Goal: Task Accomplishment & Management: Complete application form

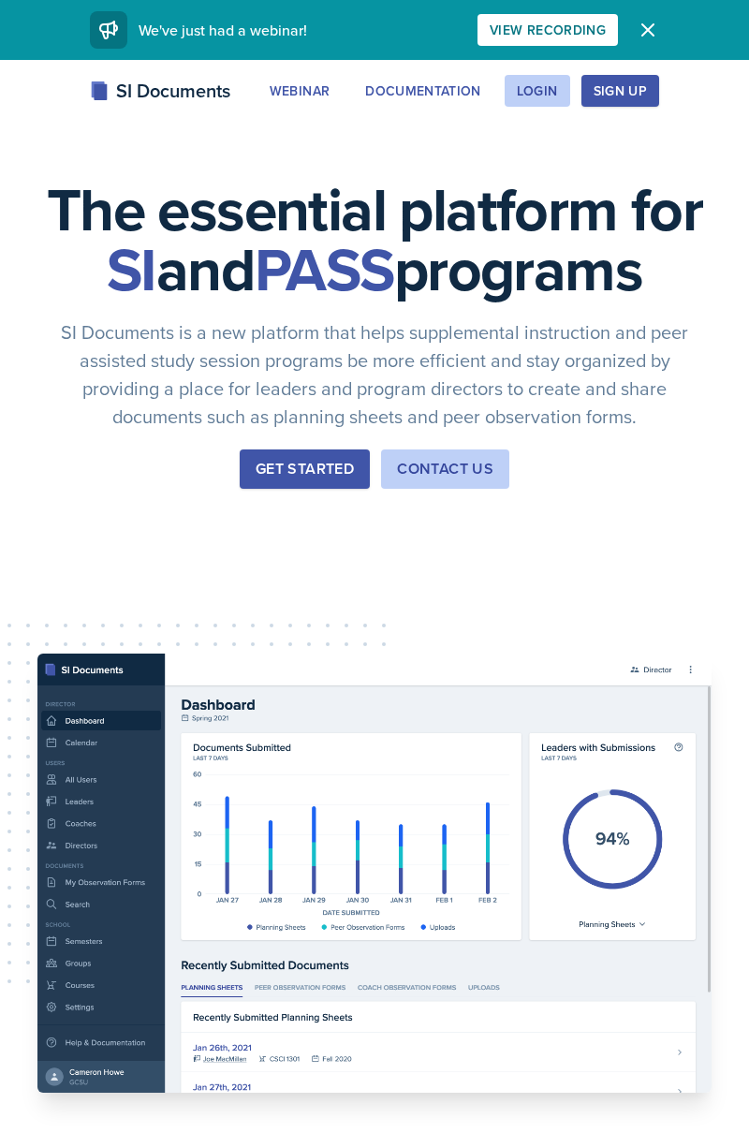
click at [526, 84] on div "Login" at bounding box center [537, 90] width 41 height 15
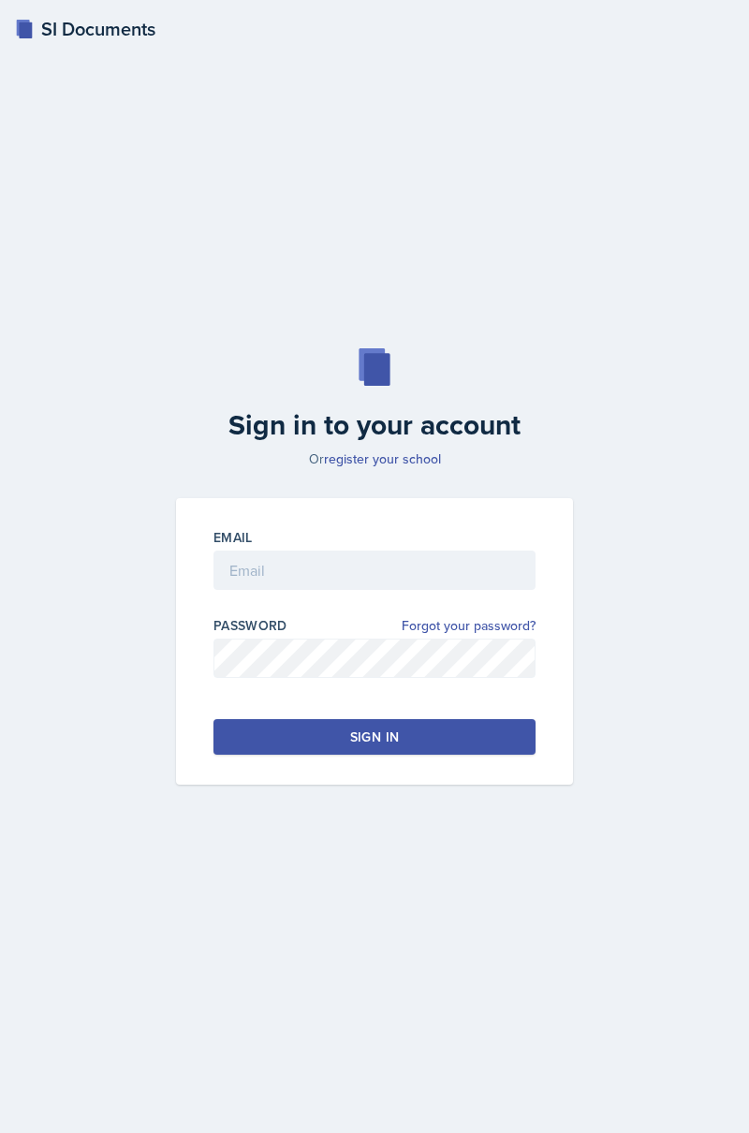
click at [504, 546] on div "Email Password Forgot your password? Sign in" at bounding box center [374, 641] width 397 height 286
click at [487, 590] on input "email" at bounding box center [375, 570] width 322 height 39
type input "[EMAIL_ADDRESS][DOMAIN_NAME]"
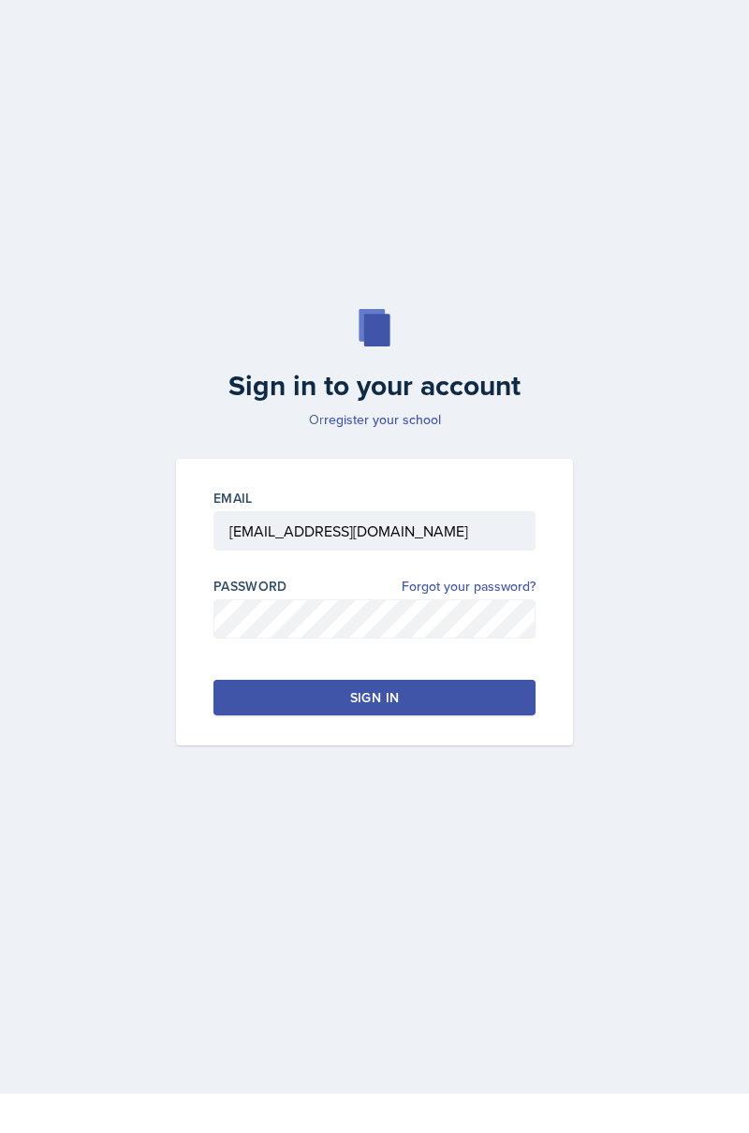
click at [508, 755] on button "Sign in" at bounding box center [375, 737] width 322 height 36
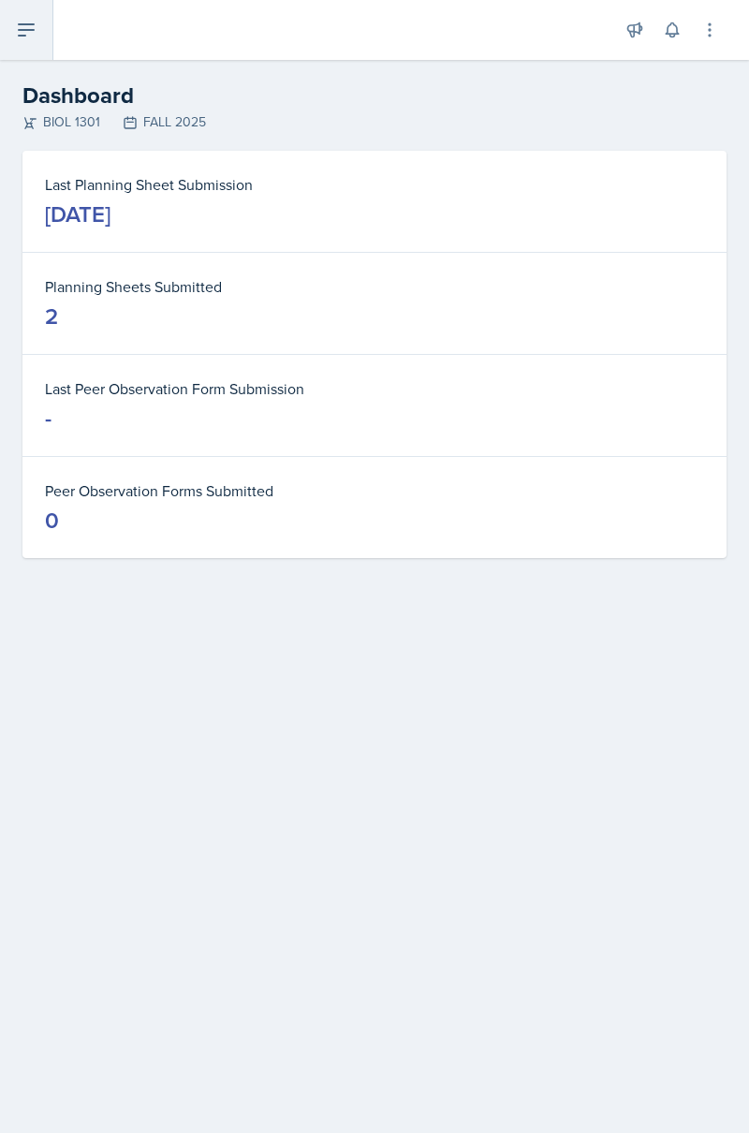
click at [50, 16] on button at bounding box center [26, 30] width 53 height 60
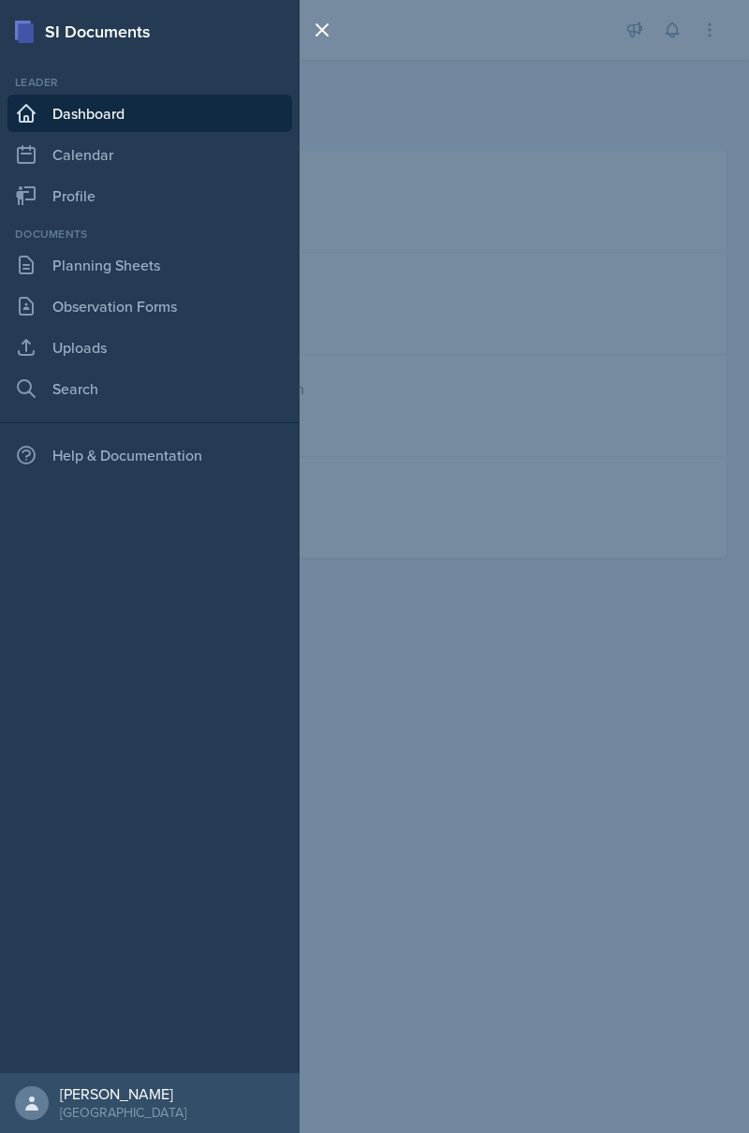
click at [488, 280] on div "SI Documents Leader Dashboard Calendar Profile Documents Planning Sheets Observ…" at bounding box center [374, 566] width 749 height 1133
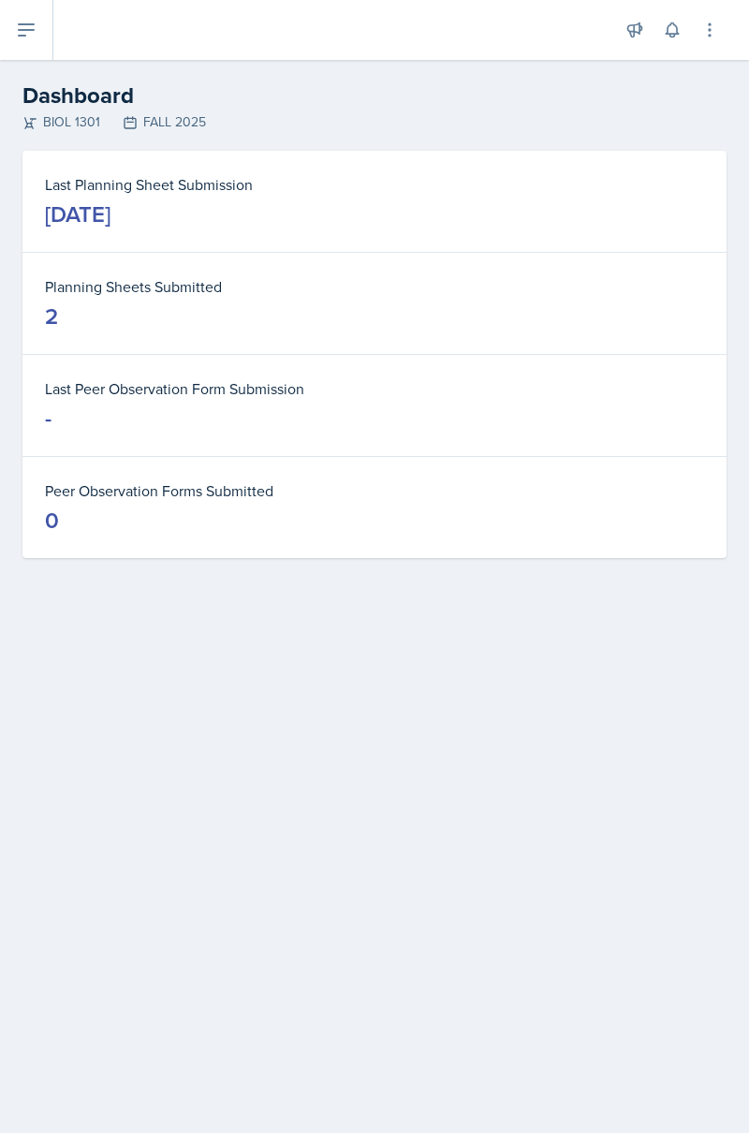
click at [77, 309] on dd "2" at bounding box center [374, 317] width 659 height 30
click at [46, 39] on button at bounding box center [26, 30] width 53 height 60
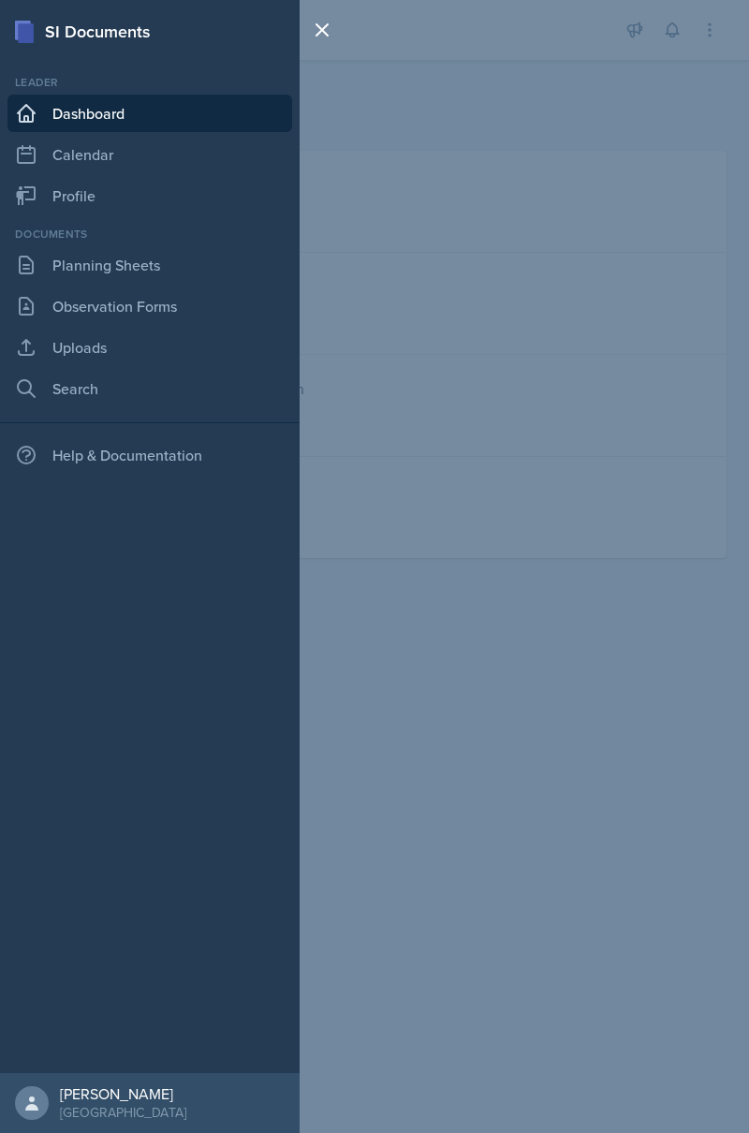
click at [211, 262] on link "Planning Sheets" at bounding box center [149, 264] width 285 height 37
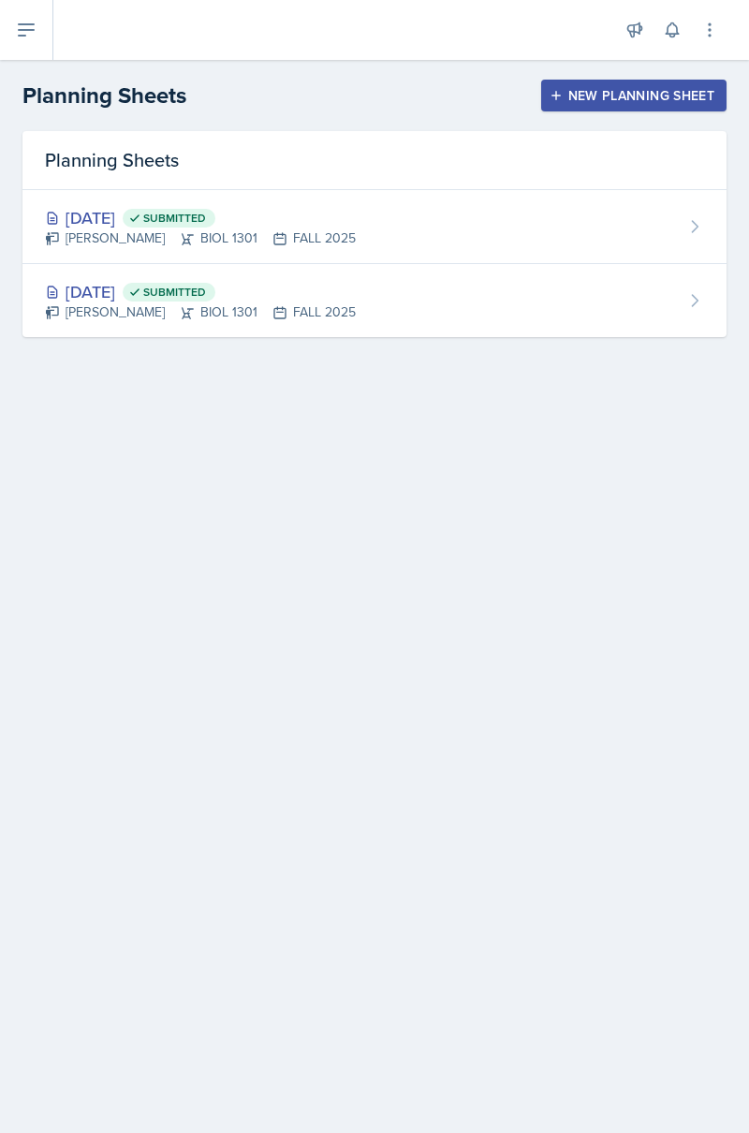
click at [561, 215] on div "[DATE] Submitted [PERSON_NAME] BIOL 1301 FALL 2025" at bounding box center [374, 227] width 704 height 74
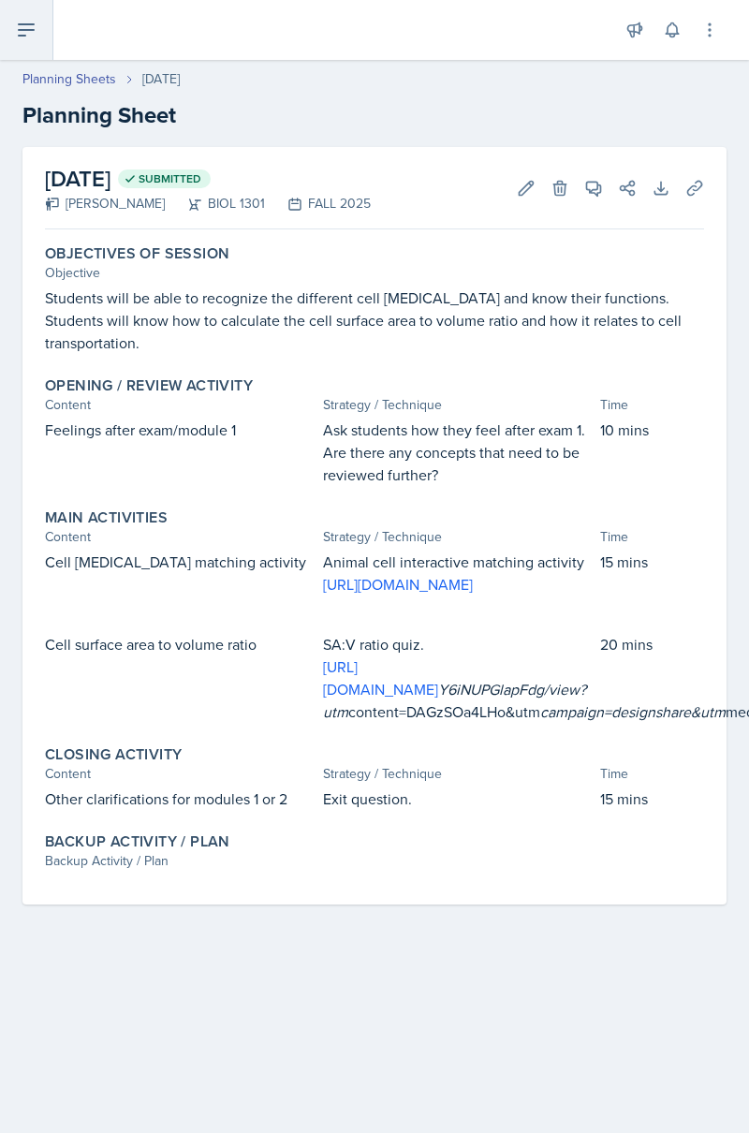
click at [38, 17] on button at bounding box center [26, 30] width 53 height 60
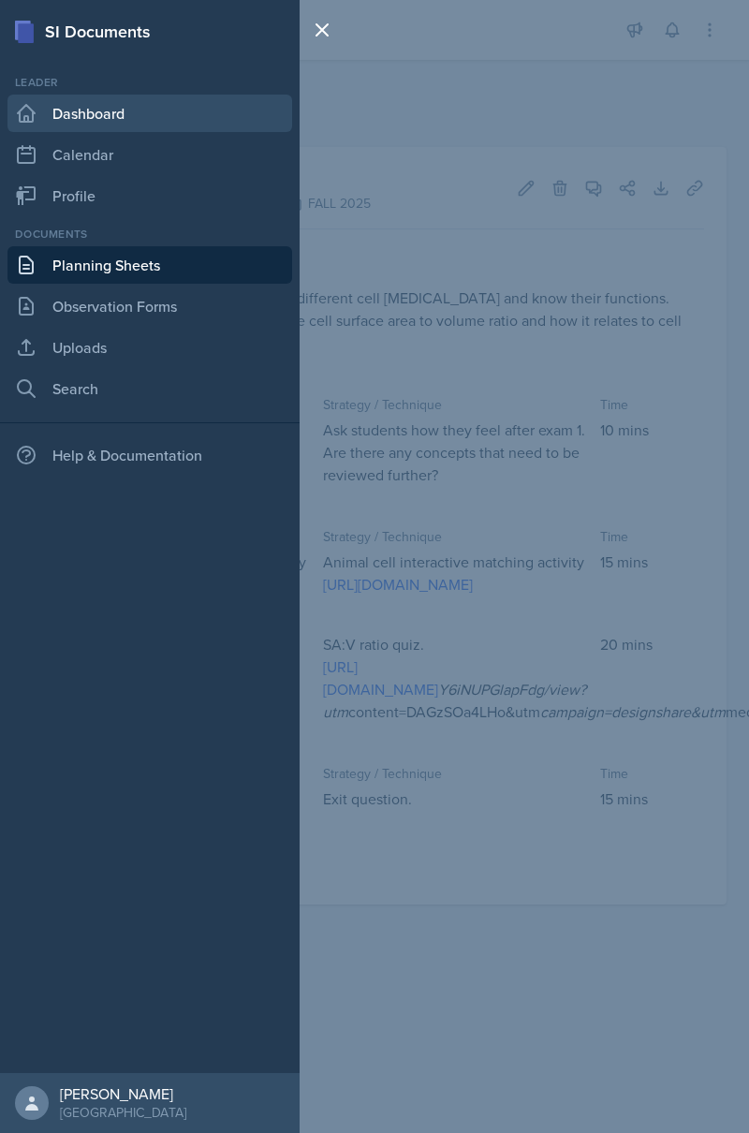
click at [193, 112] on link "Dashboard" at bounding box center [149, 113] width 285 height 37
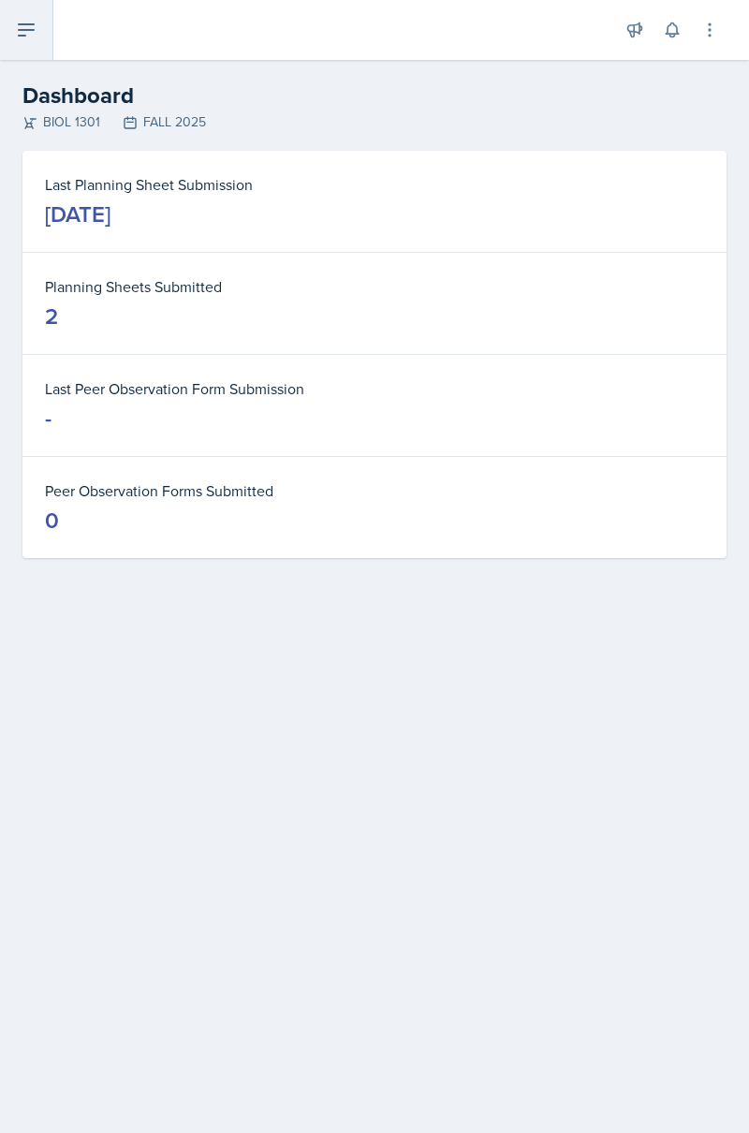
click at [23, 49] on button at bounding box center [26, 30] width 53 height 60
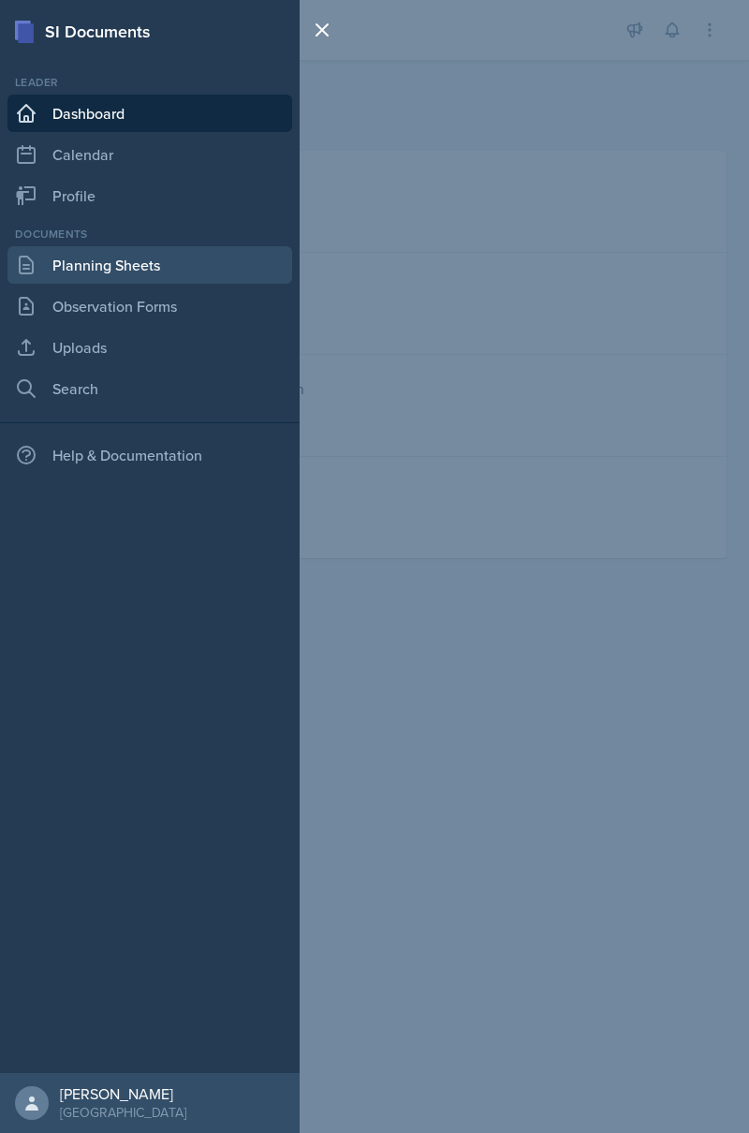
click at [204, 272] on link "Planning Sheets" at bounding box center [149, 264] width 285 height 37
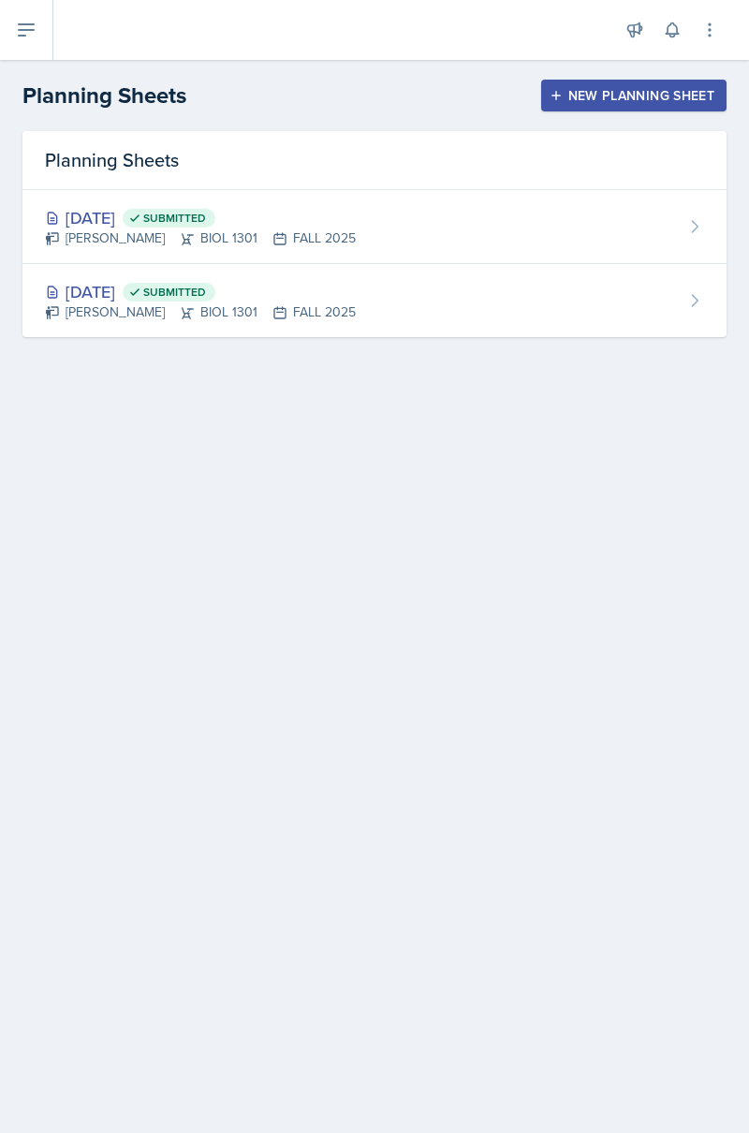
click at [670, 88] on div "New Planning Sheet" at bounding box center [634, 95] width 161 height 15
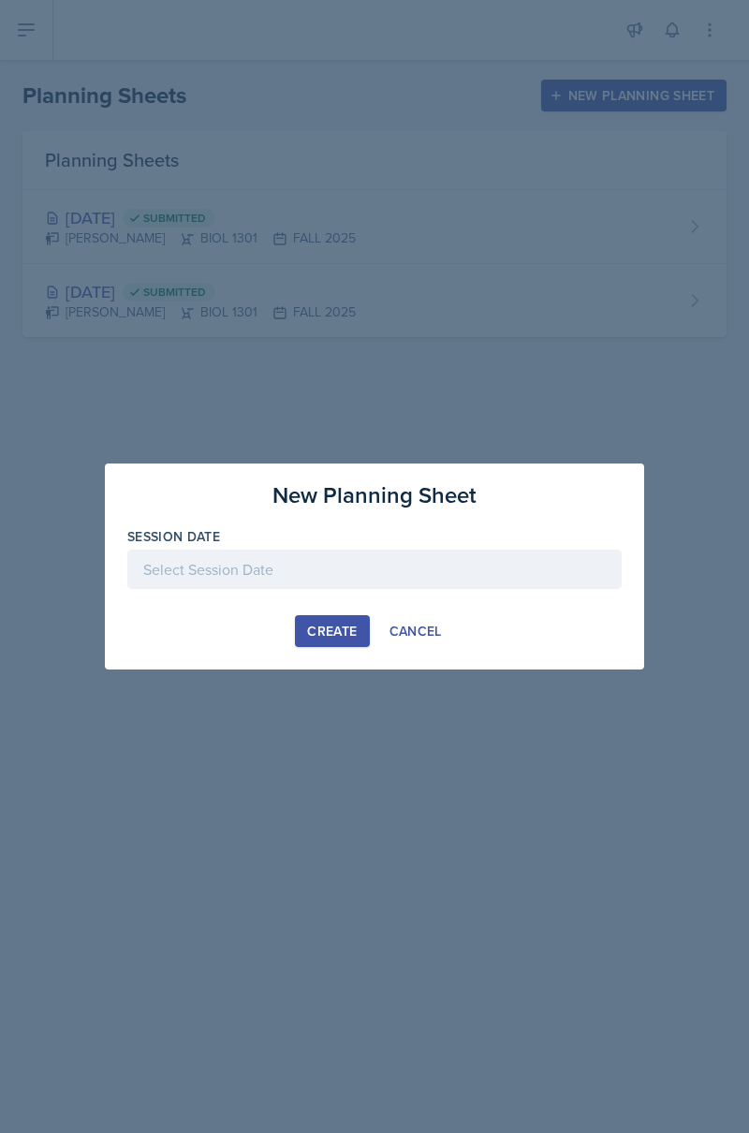
click at [342, 589] on div at bounding box center [374, 569] width 495 height 39
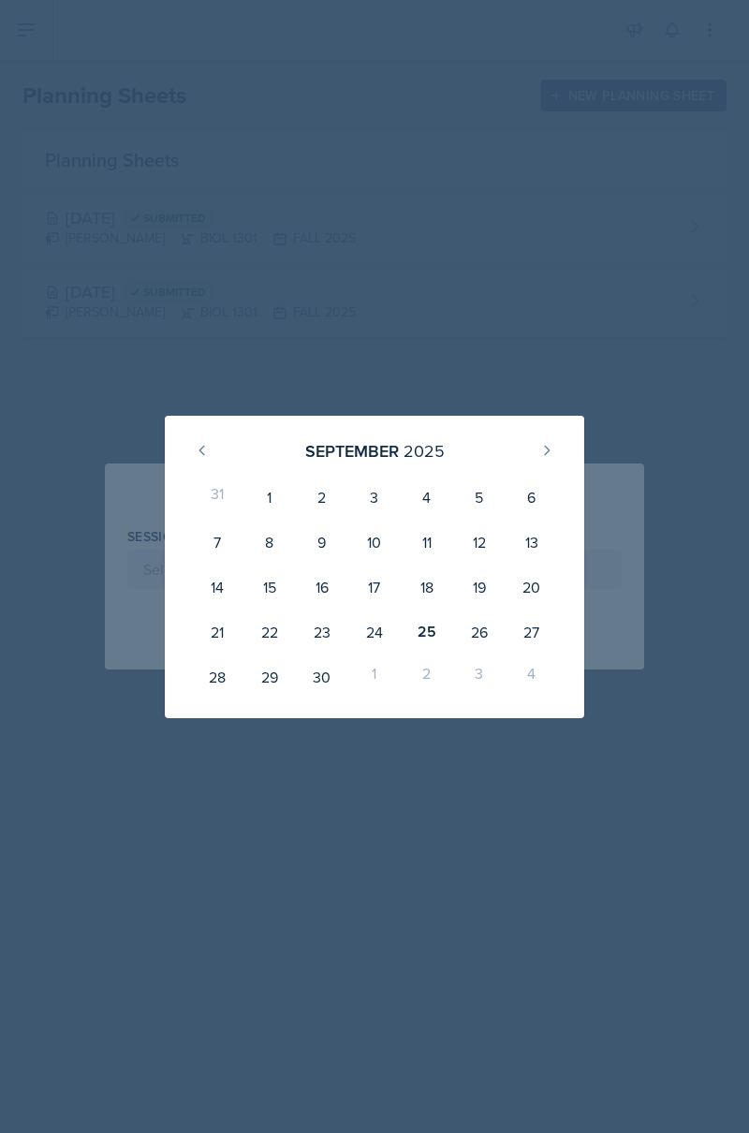
click at [429, 655] on div "25" at bounding box center [427, 632] width 52 height 45
type input "[DATE]"
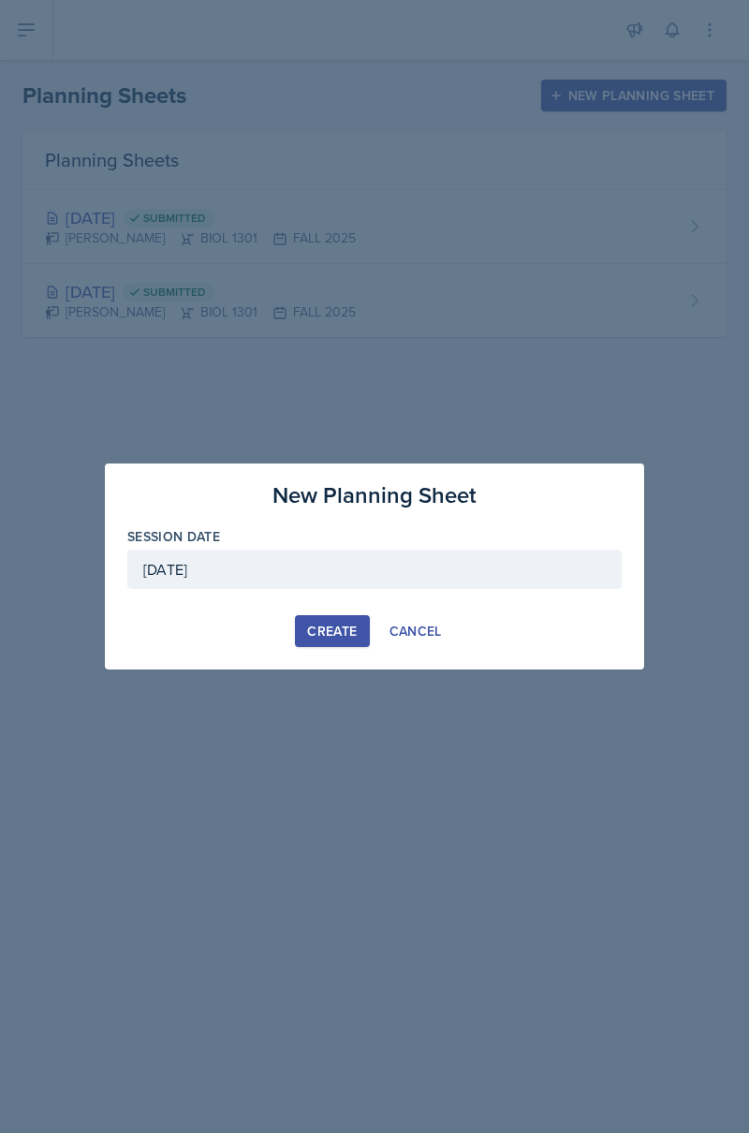
click at [342, 639] on div "Create" at bounding box center [332, 631] width 50 height 15
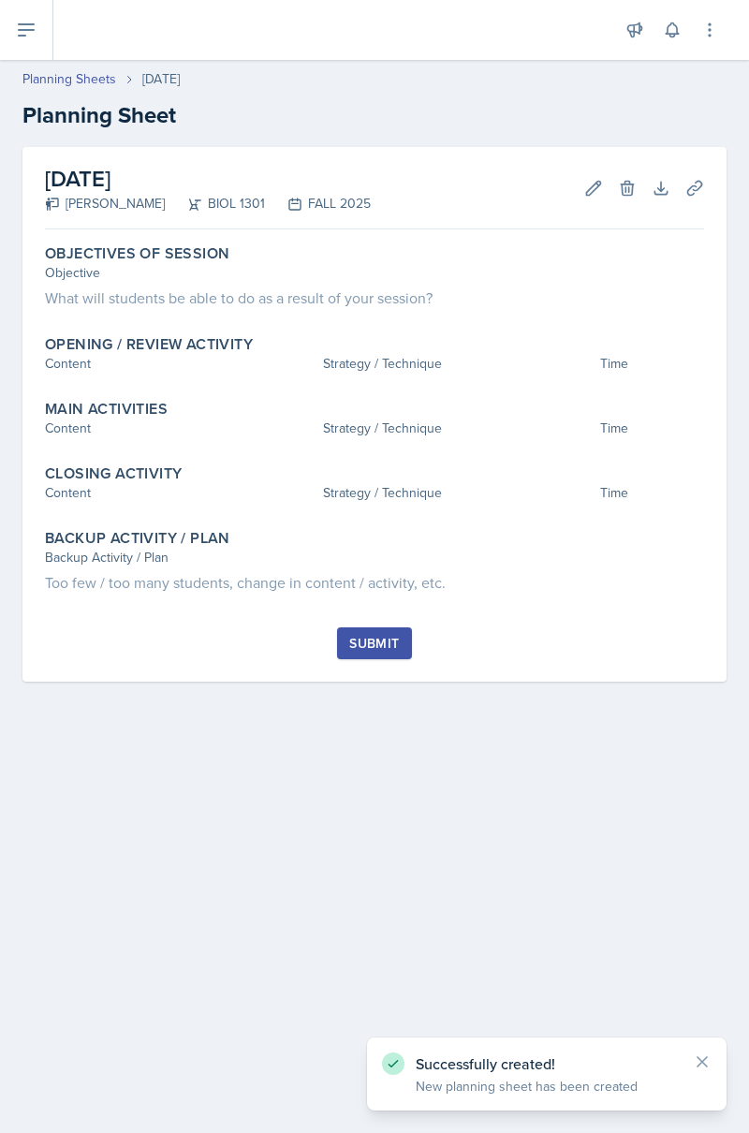
click at [564, 285] on div "Objective What will students be able to do as a result of your session?" at bounding box center [374, 286] width 659 height 46
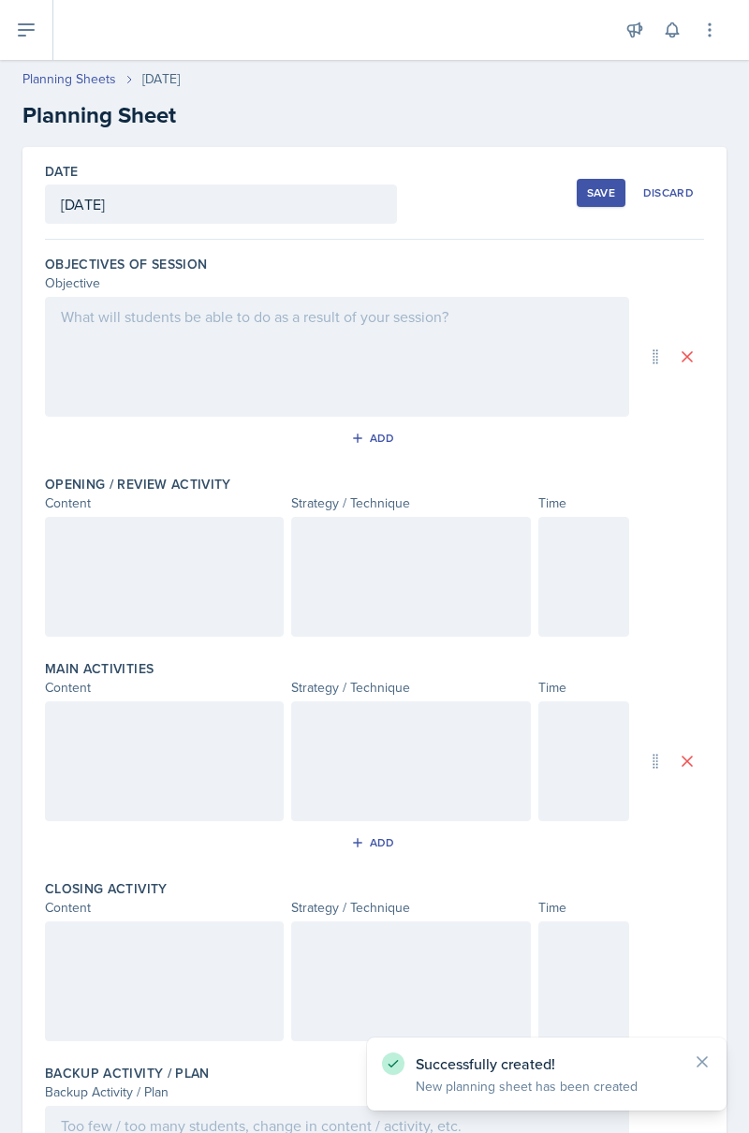
click at [579, 335] on div at bounding box center [337, 357] width 584 height 120
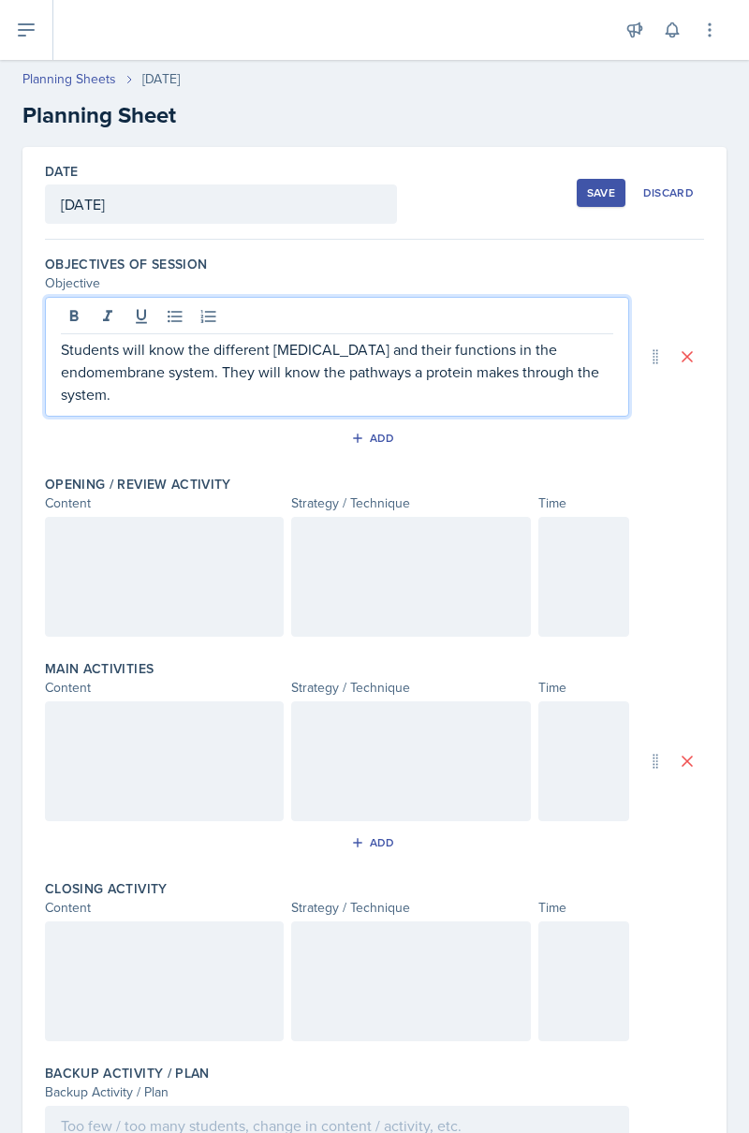
click at [199, 615] on div at bounding box center [164, 577] width 239 height 120
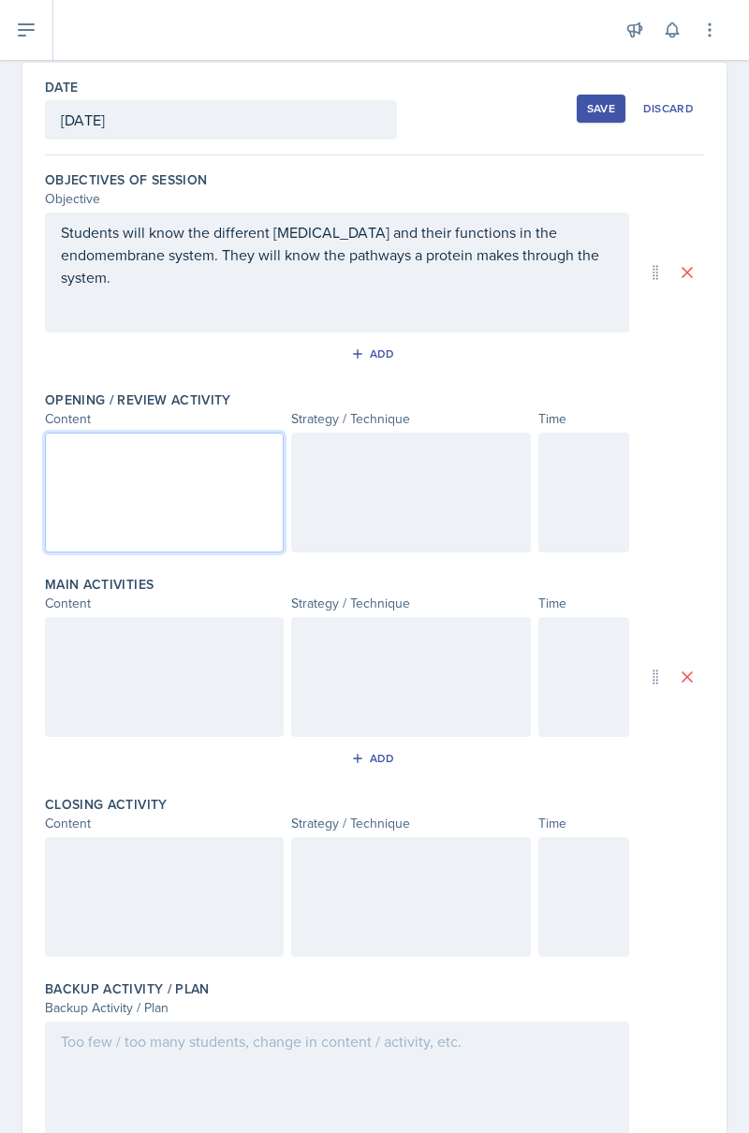
scroll to position [86, 0]
click at [227, 496] on div at bounding box center [164, 491] width 239 height 120
click at [77, 486] on p "Check in." at bounding box center [164, 483] width 207 height 22
click at [134, 472] on p "WeeklyCheck in." at bounding box center [164, 483] width 207 height 22
click at [427, 491] on div at bounding box center [410, 491] width 239 height 120
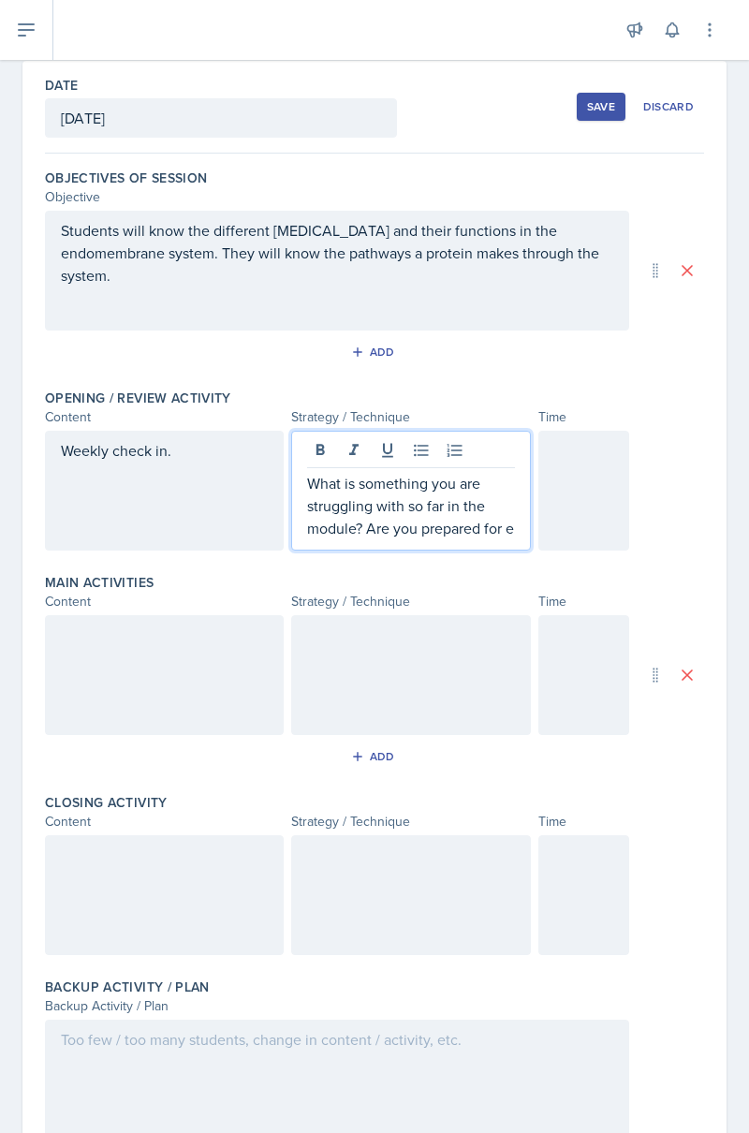
scroll to position [105, 0]
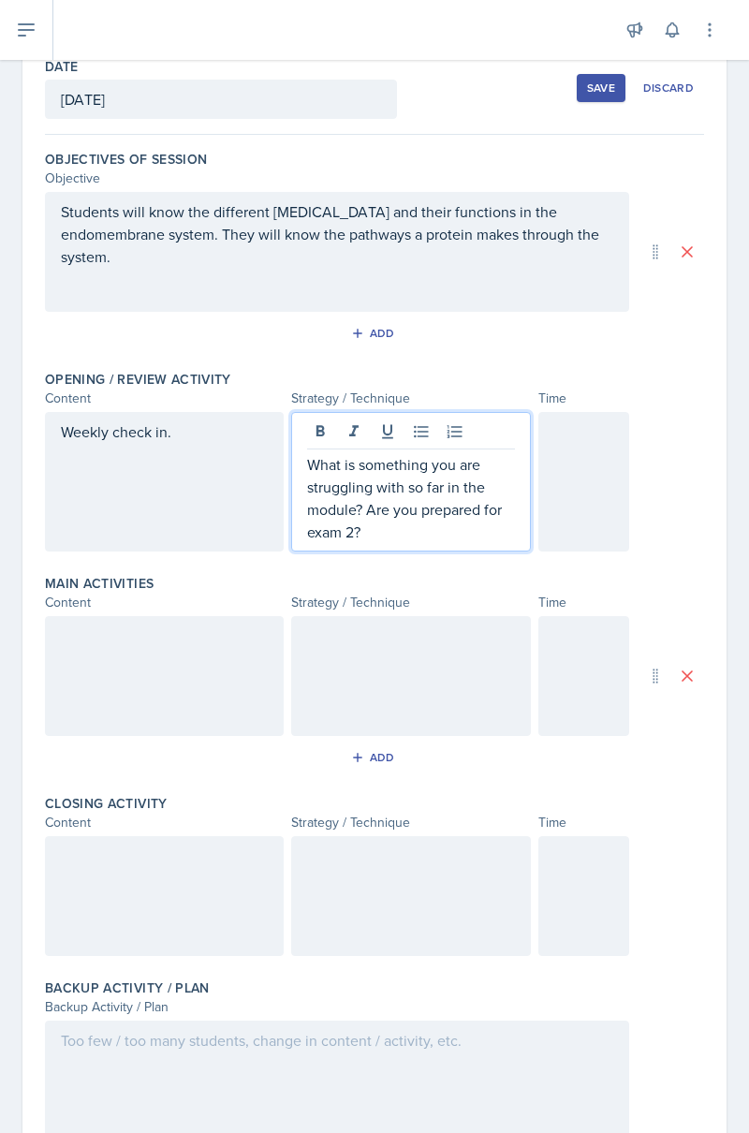
click at [604, 485] on div at bounding box center [584, 482] width 91 height 140
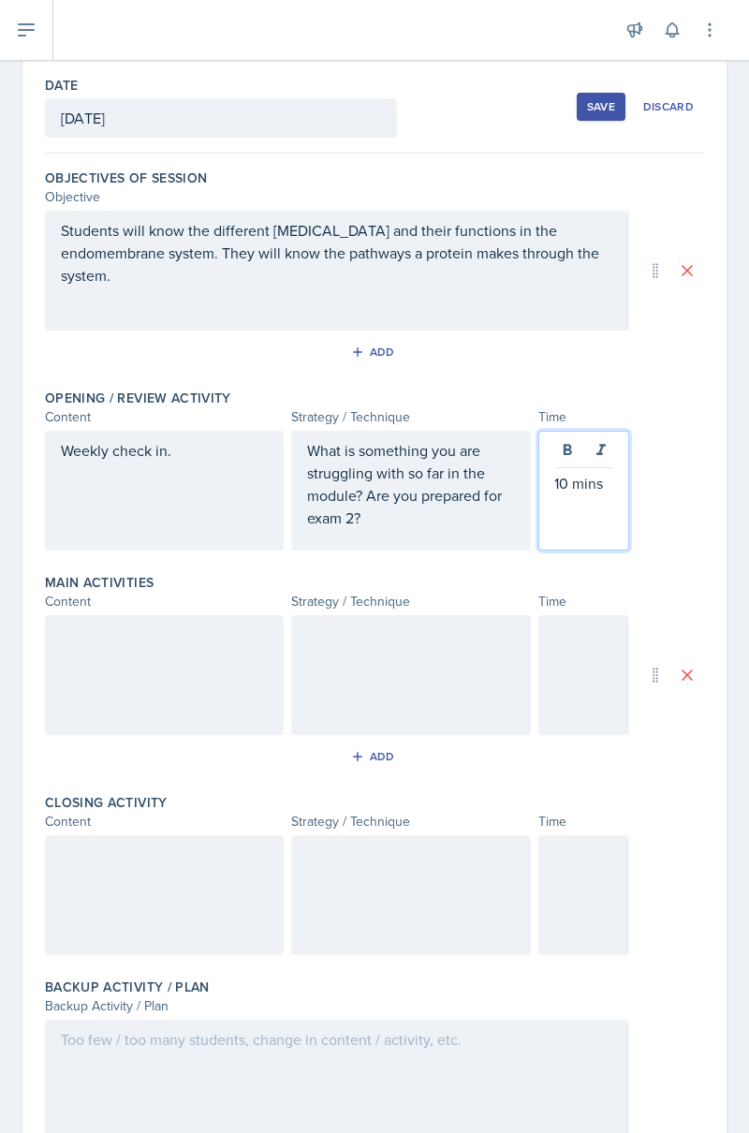
click at [135, 684] on div at bounding box center [164, 675] width 239 height 120
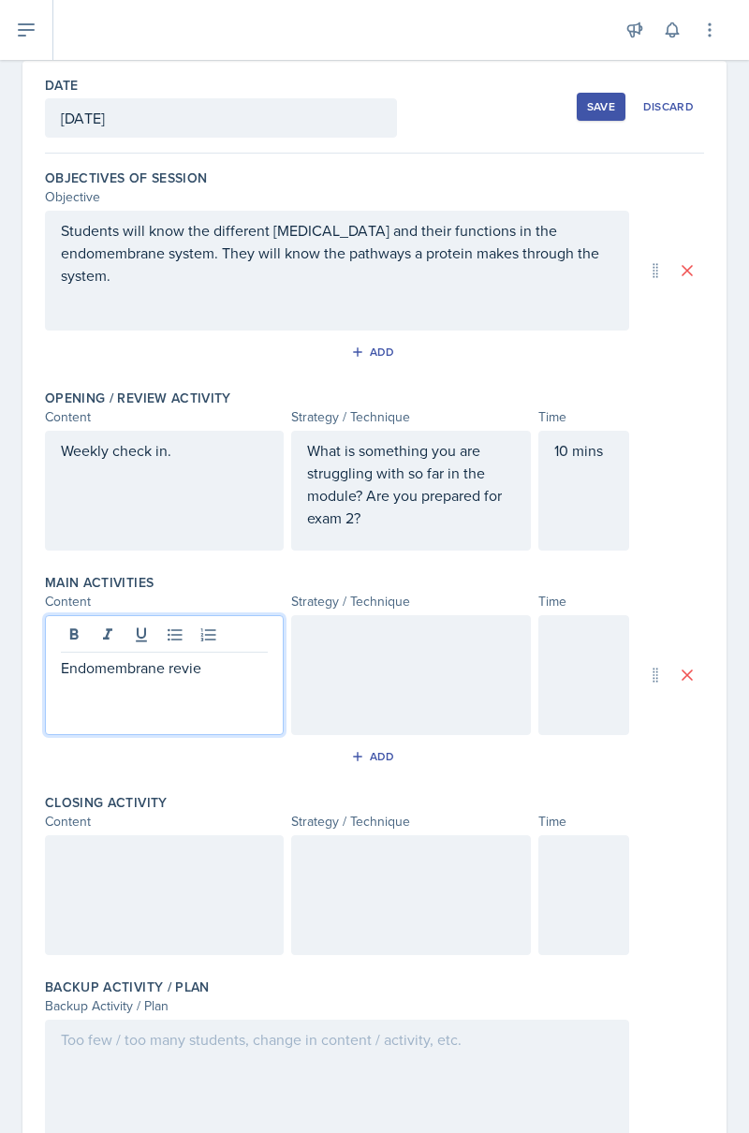
click at [431, 667] on div at bounding box center [410, 675] width 239 height 120
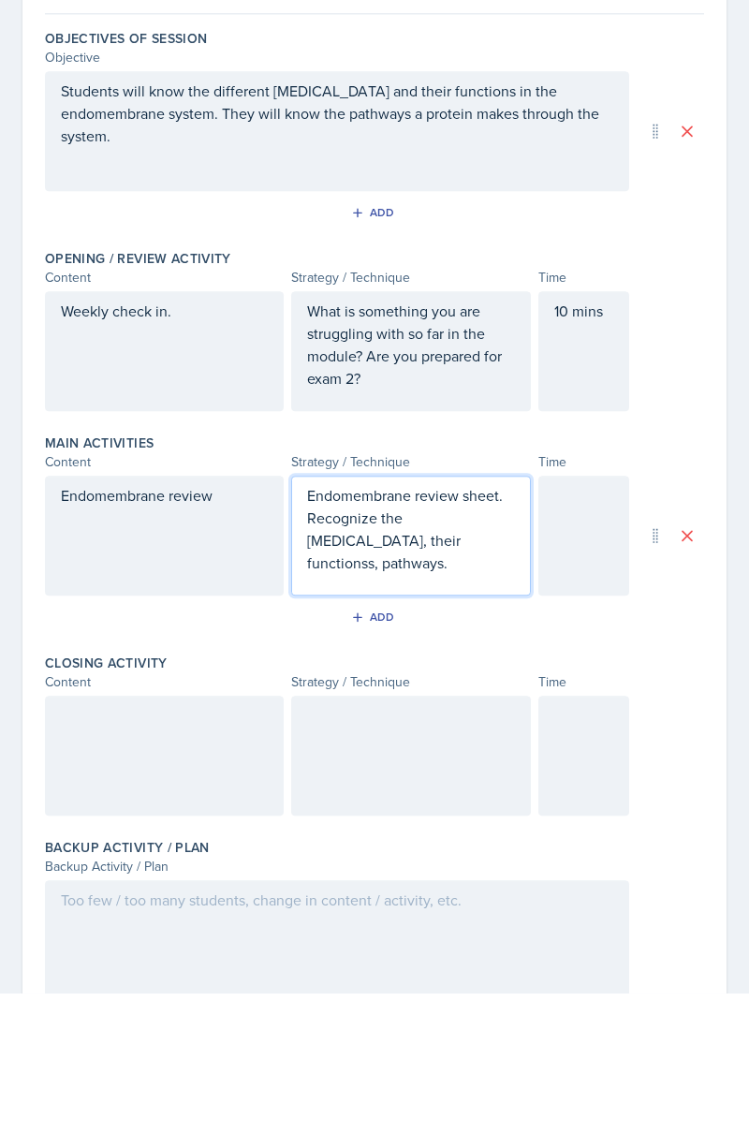
click at [584, 672] on div at bounding box center [584, 675] width 91 height 120
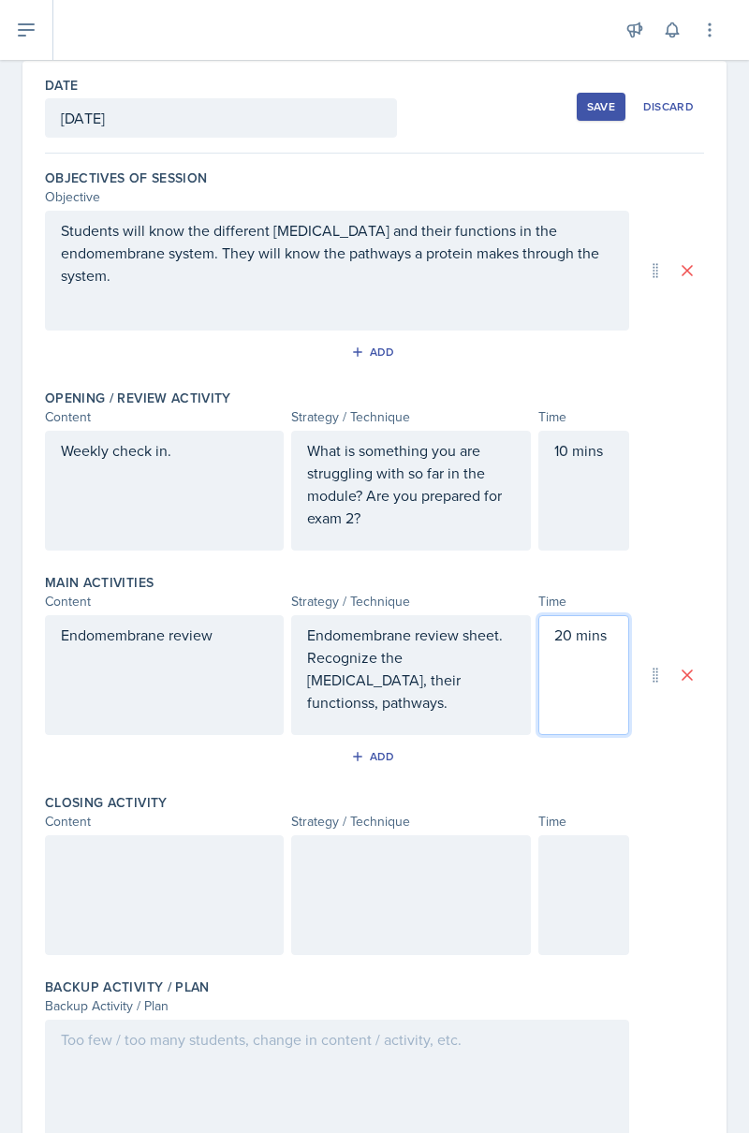
scroll to position [85, 0]
click at [395, 753] on button "Add" at bounding box center [375, 758] width 61 height 28
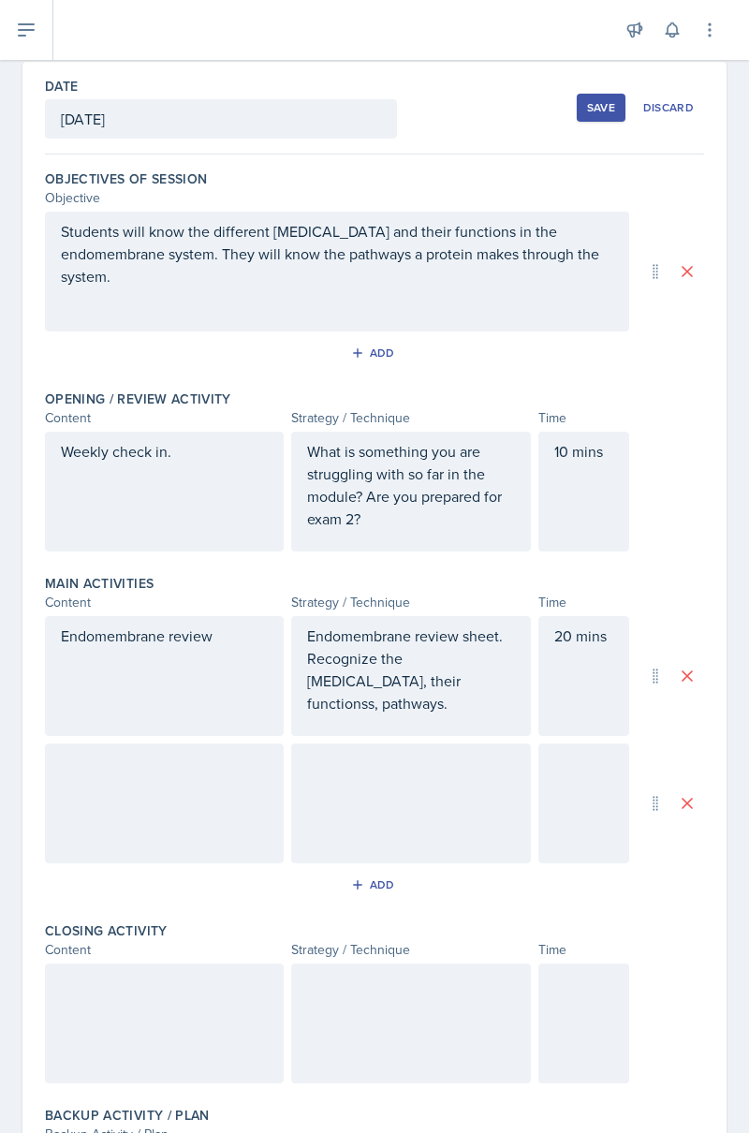
click at [111, 819] on div at bounding box center [164, 804] width 239 height 120
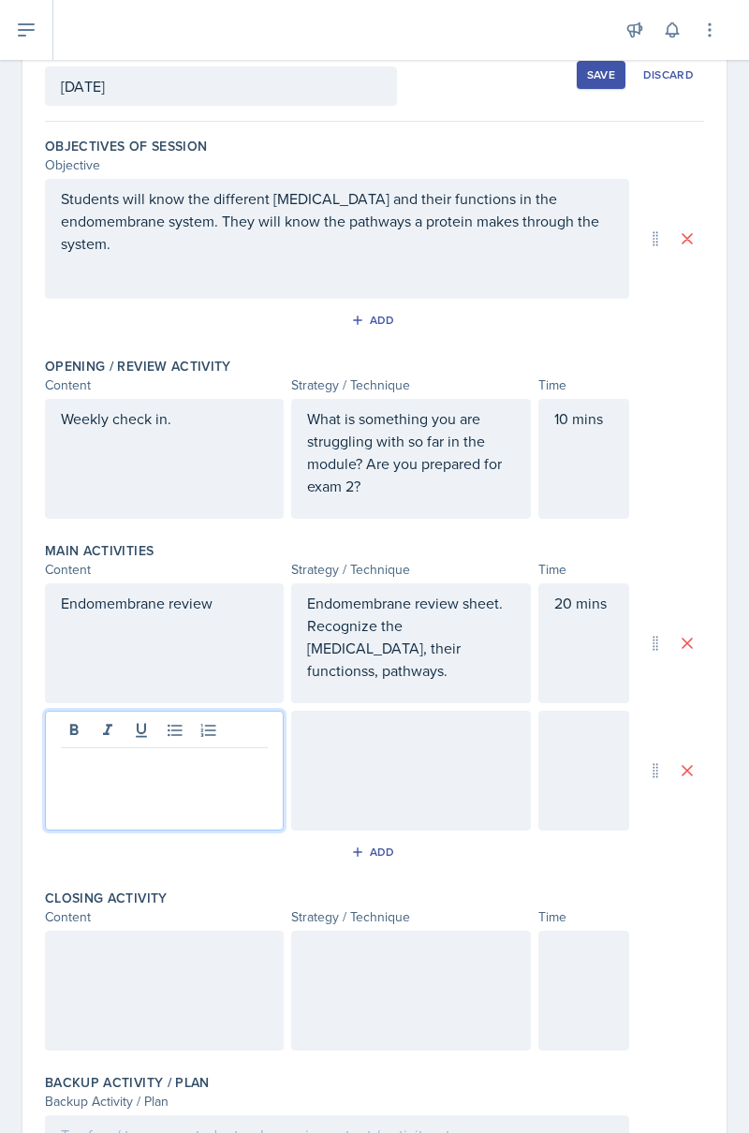
click at [304, 240] on div "Students will know the different [MEDICAL_DATA] and their functions in the endo…" at bounding box center [337, 239] width 584 height 120
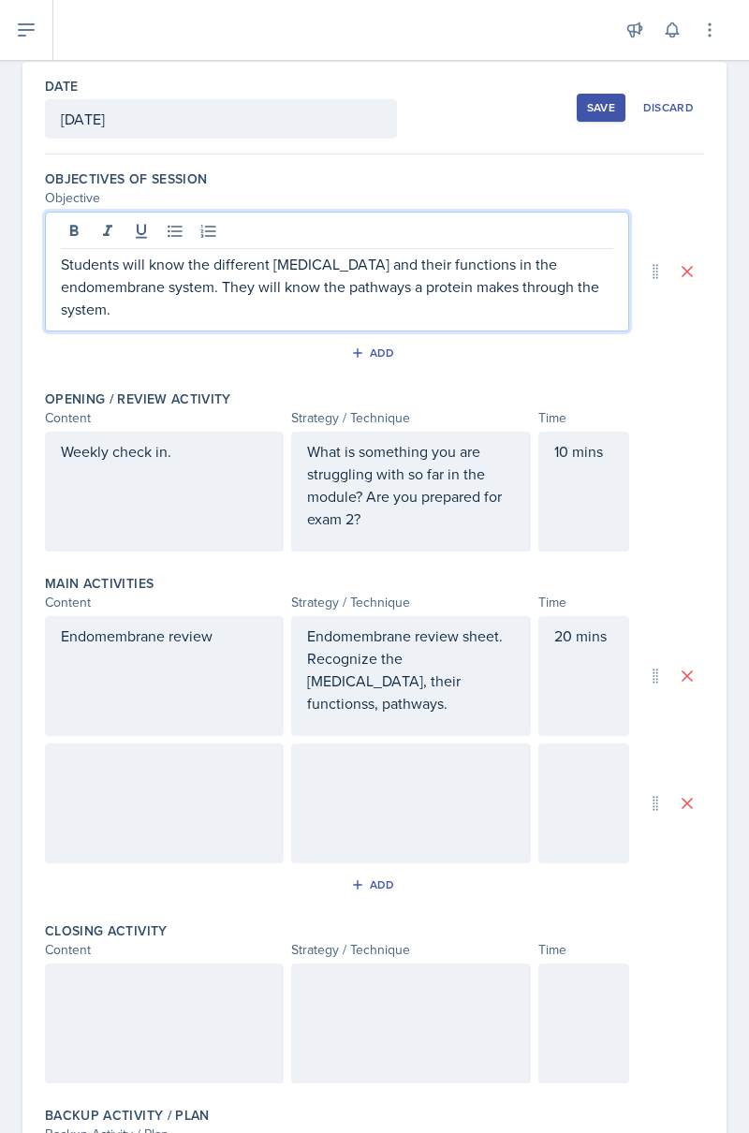
click at [48, 287] on div "Students will know the different [MEDICAL_DATA] and their functions in the endo…" at bounding box center [337, 272] width 584 height 120
click at [64, 266] on p "Students will know the different [MEDICAL_DATA] and their functions in the endo…" at bounding box center [337, 286] width 553 height 67
click at [182, 227] on icon at bounding box center [175, 231] width 19 height 19
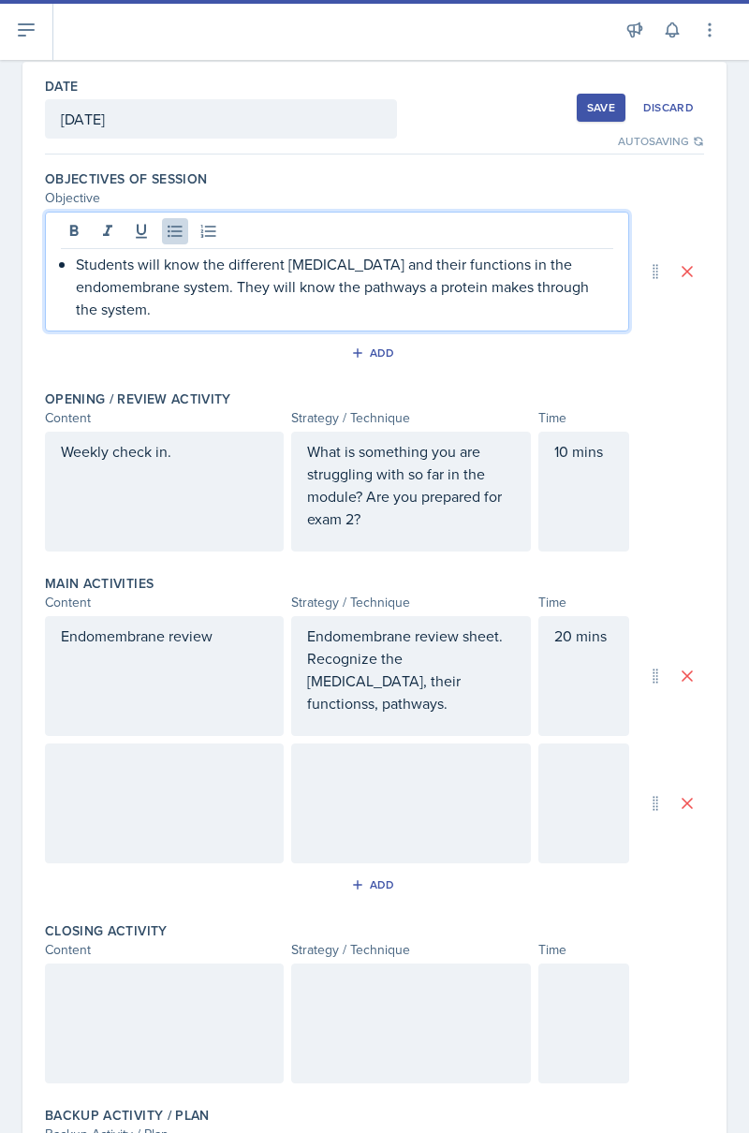
click at [193, 313] on p "Students will know the different [MEDICAL_DATA] and their functions in the endo…" at bounding box center [345, 286] width 538 height 67
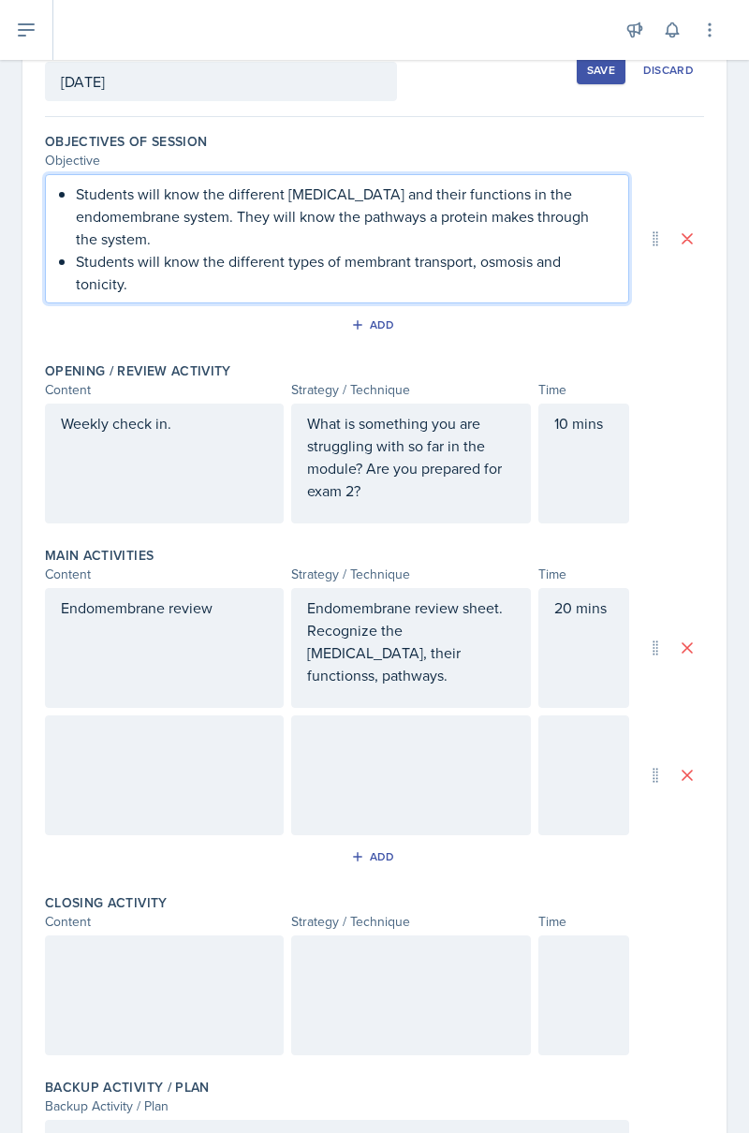
click at [581, 742] on p at bounding box center [583, 735] width 59 height 22
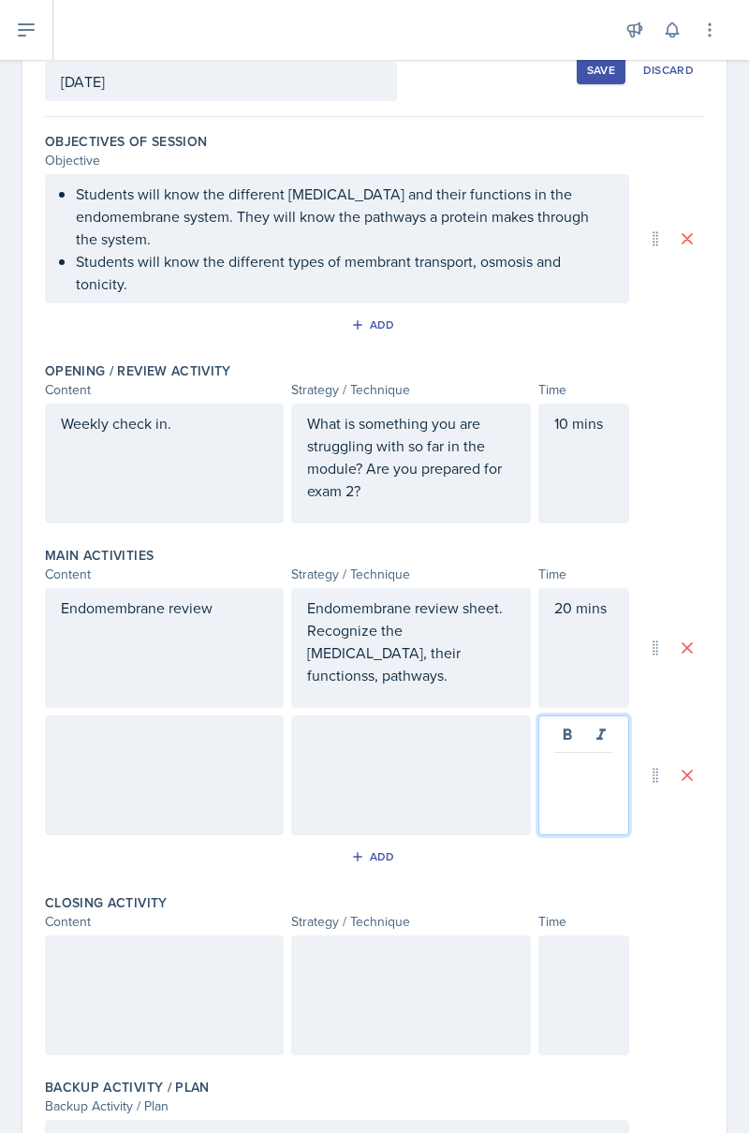
scroll to position [155, 0]
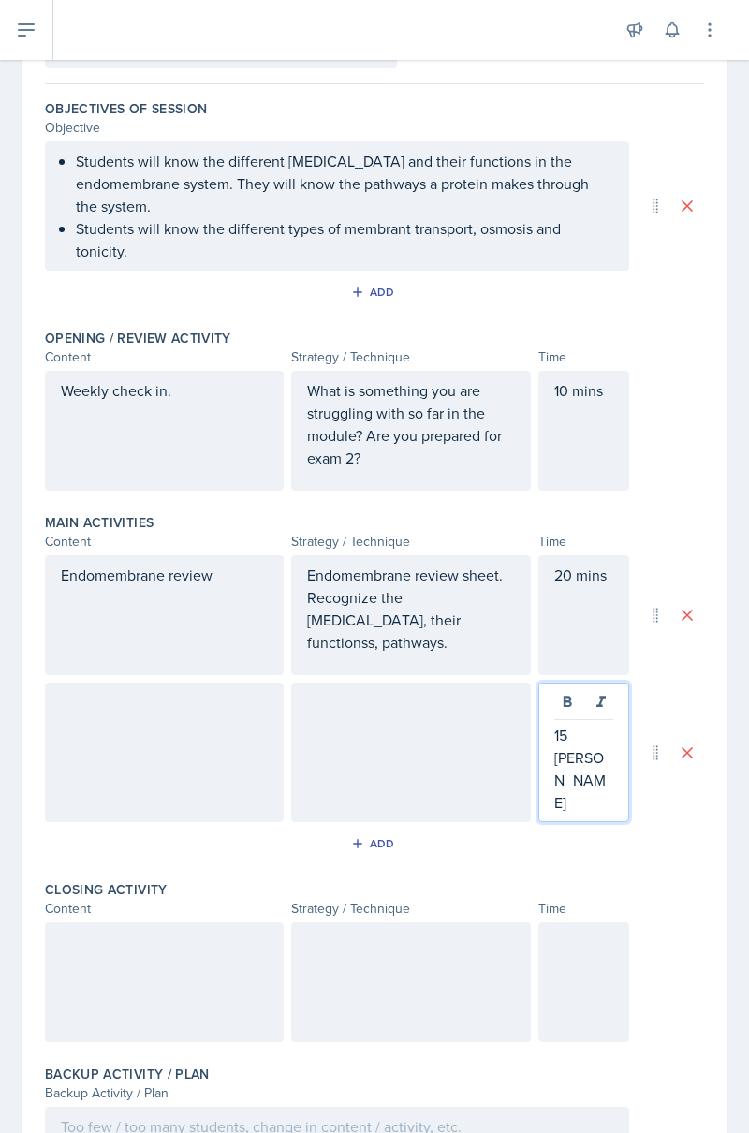
click at [79, 763] on div at bounding box center [164, 753] width 239 height 140
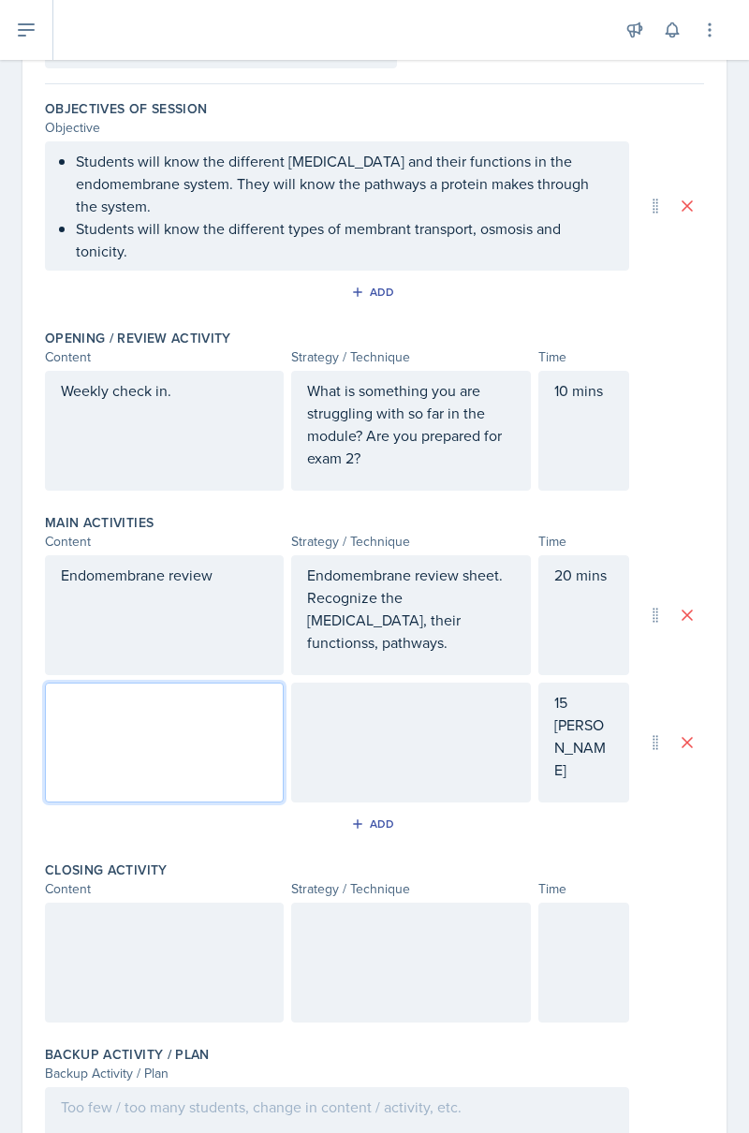
click at [602, 675] on div "20 mins" at bounding box center [584, 615] width 91 height 120
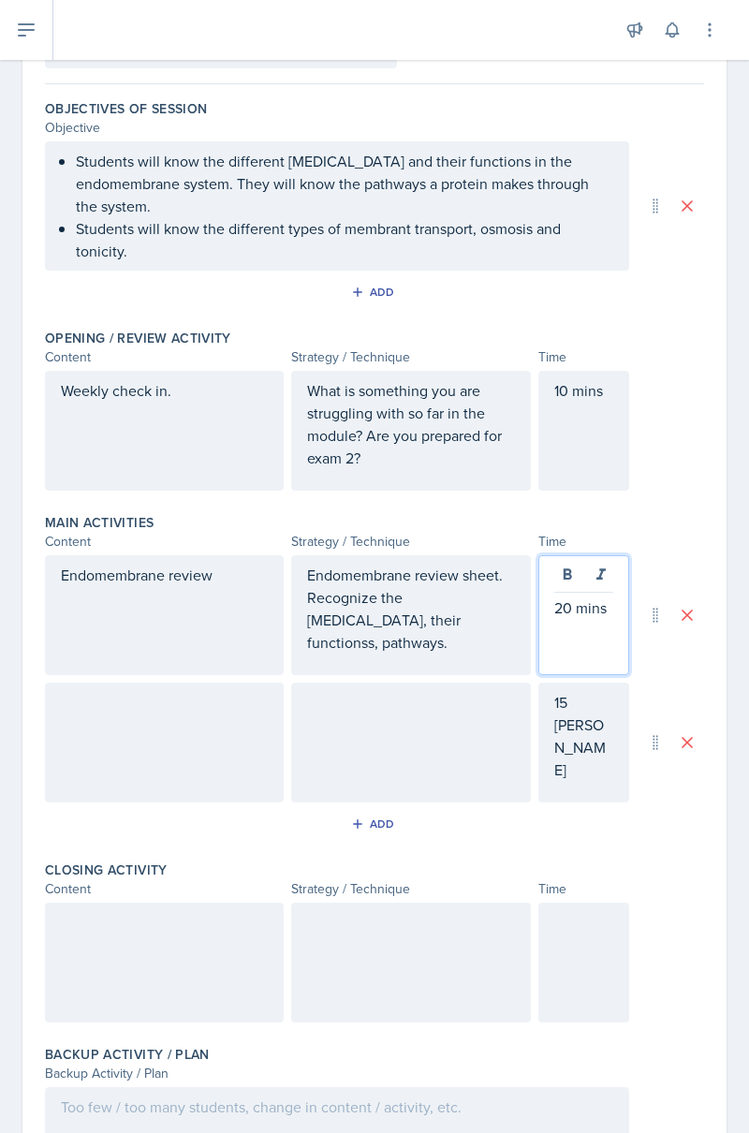
click at [598, 735] on div "15 [PERSON_NAME]" at bounding box center [584, 743] width 91 height 120
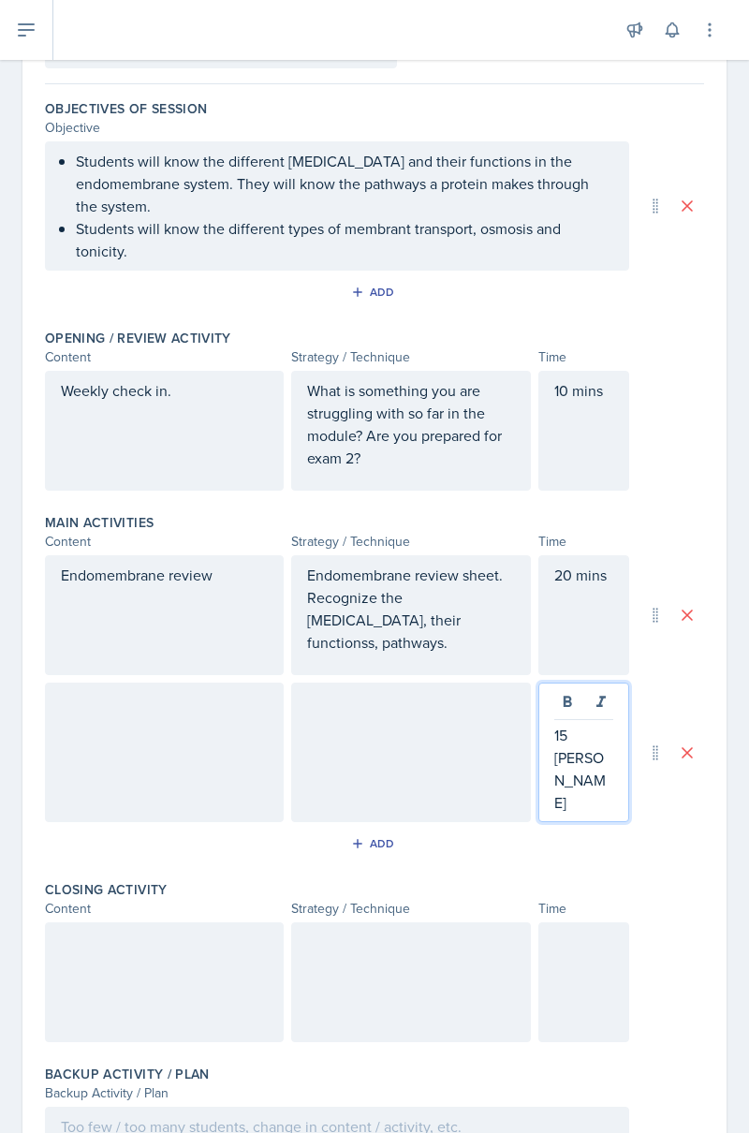
scroll to position [123, 0]
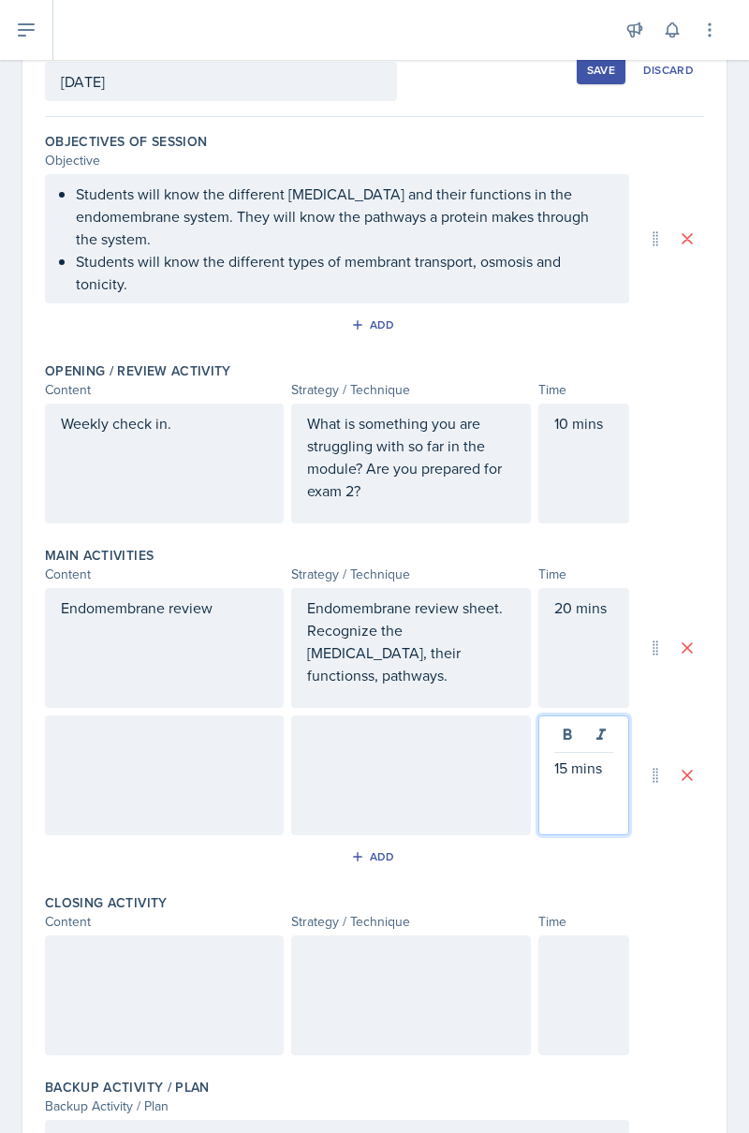
click at [99, 780] on div at bounding box center [164, 776] width 239 height 120
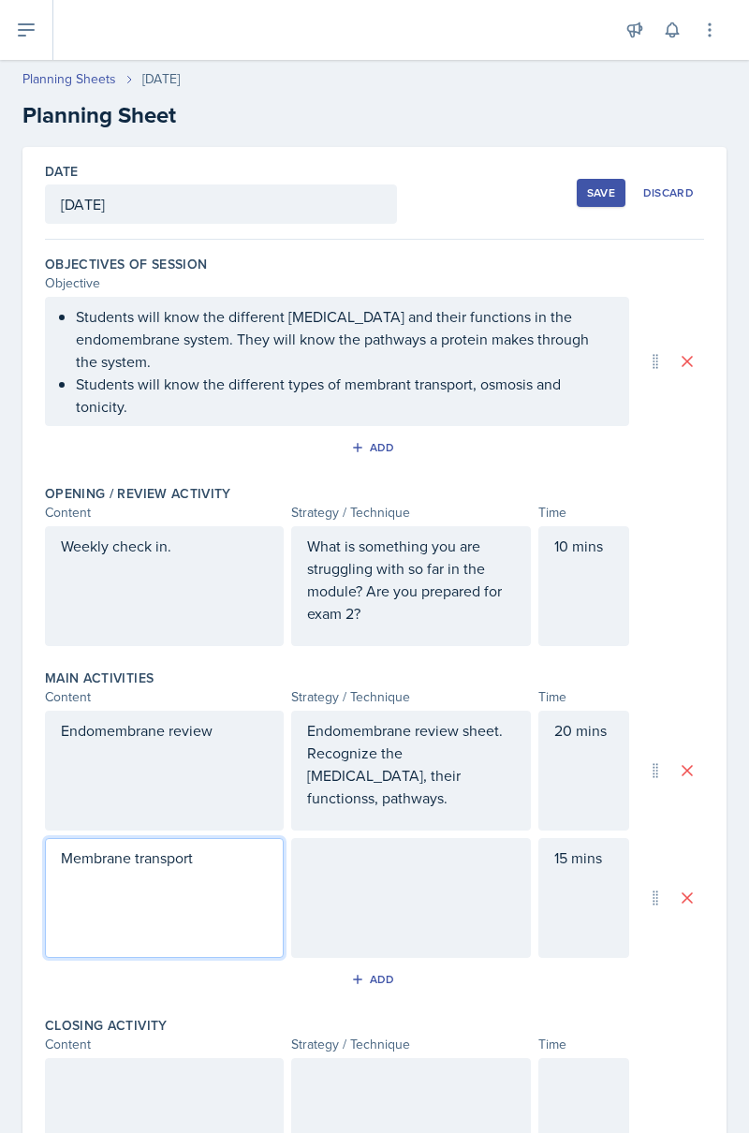
scroll to position [223, 0]
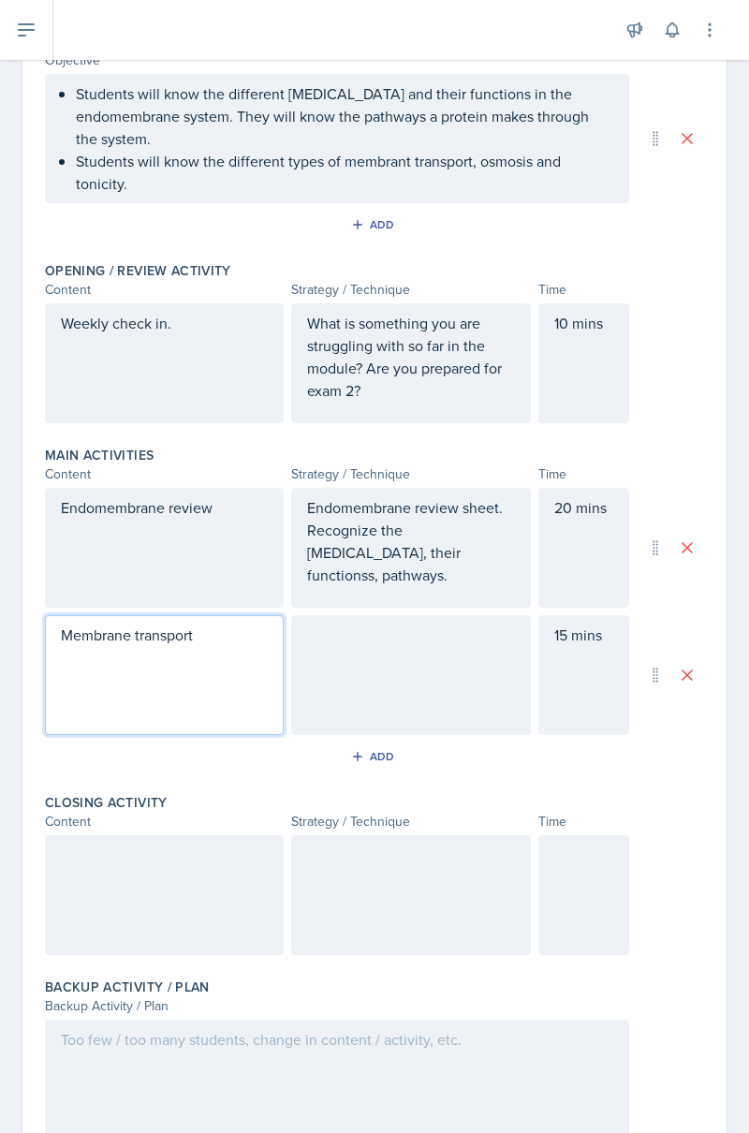
click at [457, 689] on div at bounding box center [410, 675] width 239 height 120
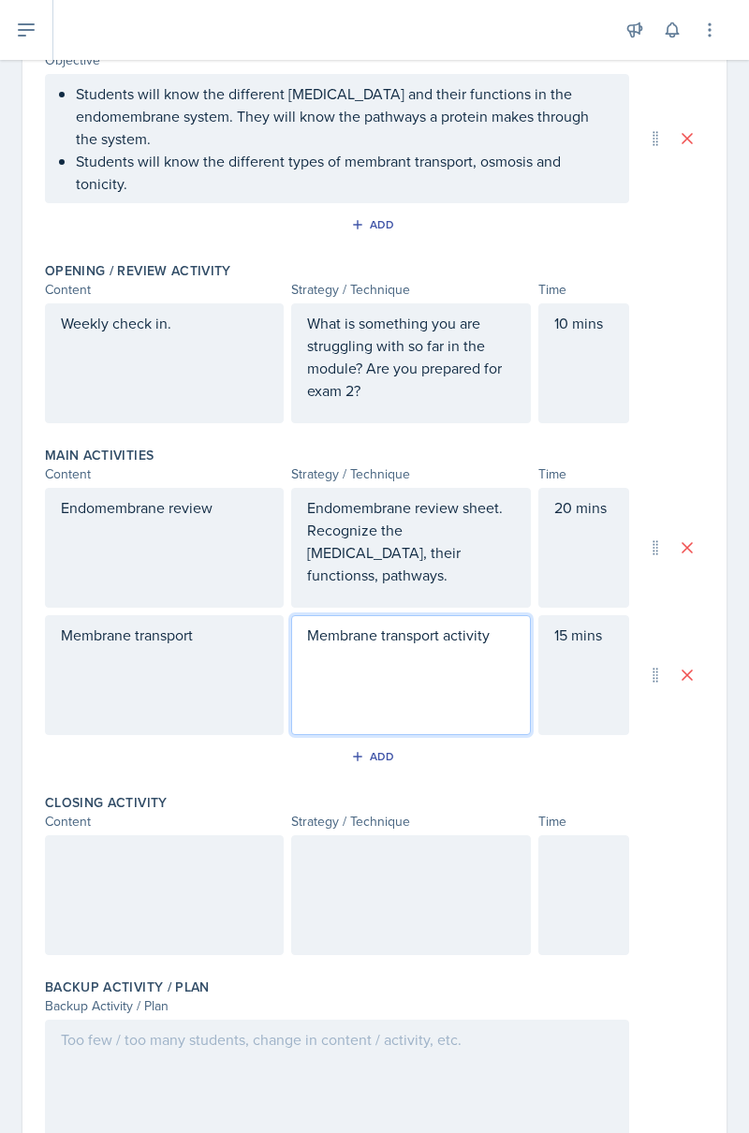
click at [575, 713] on div "15 mins" at bounding box center [584, 675] width 91 height 120
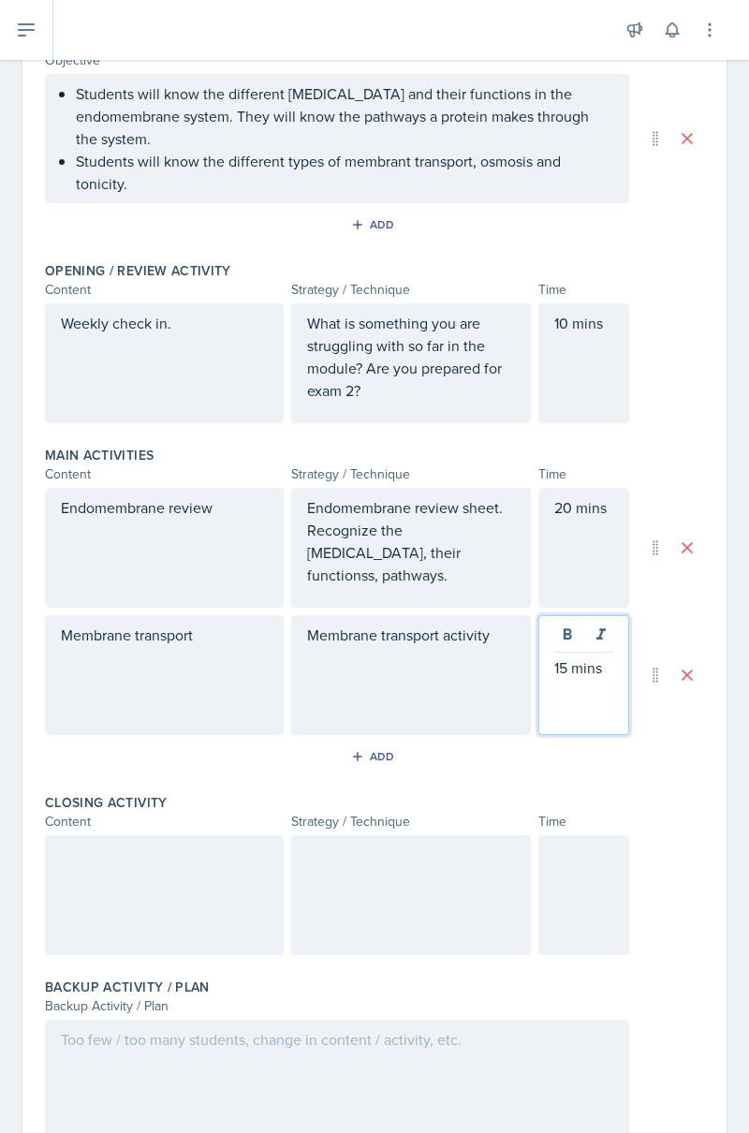
click at [526, 666] on div "Membrane transport activity" at bounding box center [410, 675] width 239 height 120
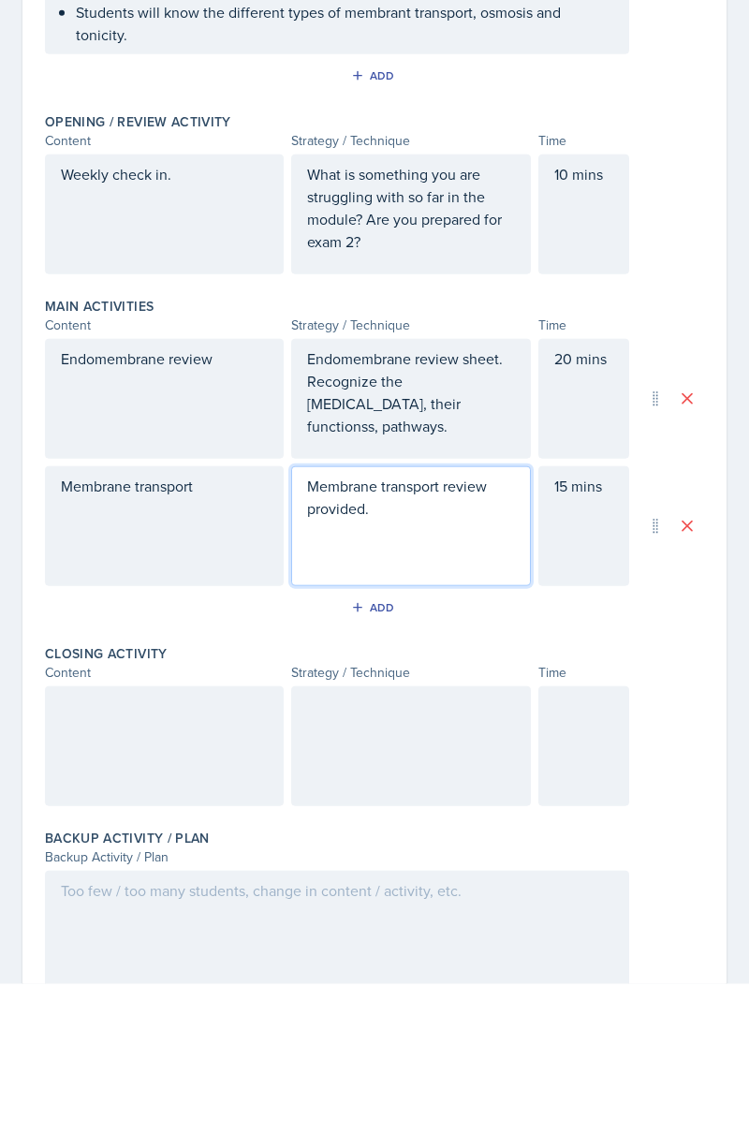
click at [107, 929] on div at bounding box center [164, 895] width 239 height 120
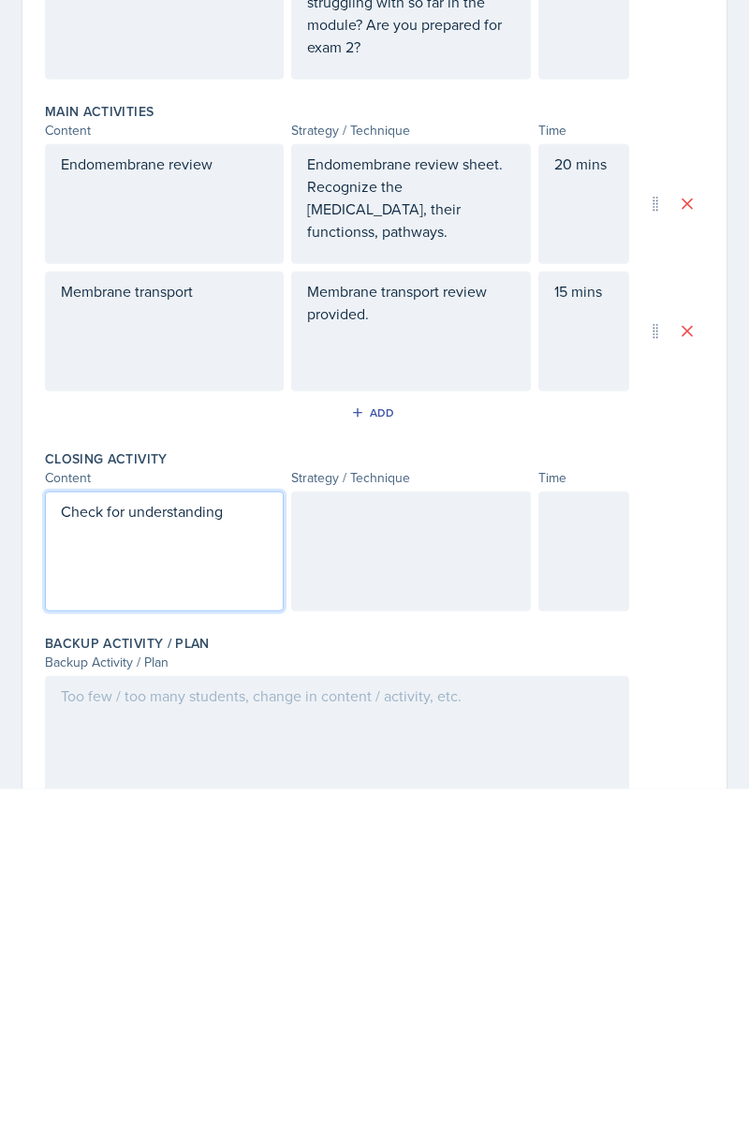
click at [410, 909] on div at bounding box center [410, 895] width 239 height 120
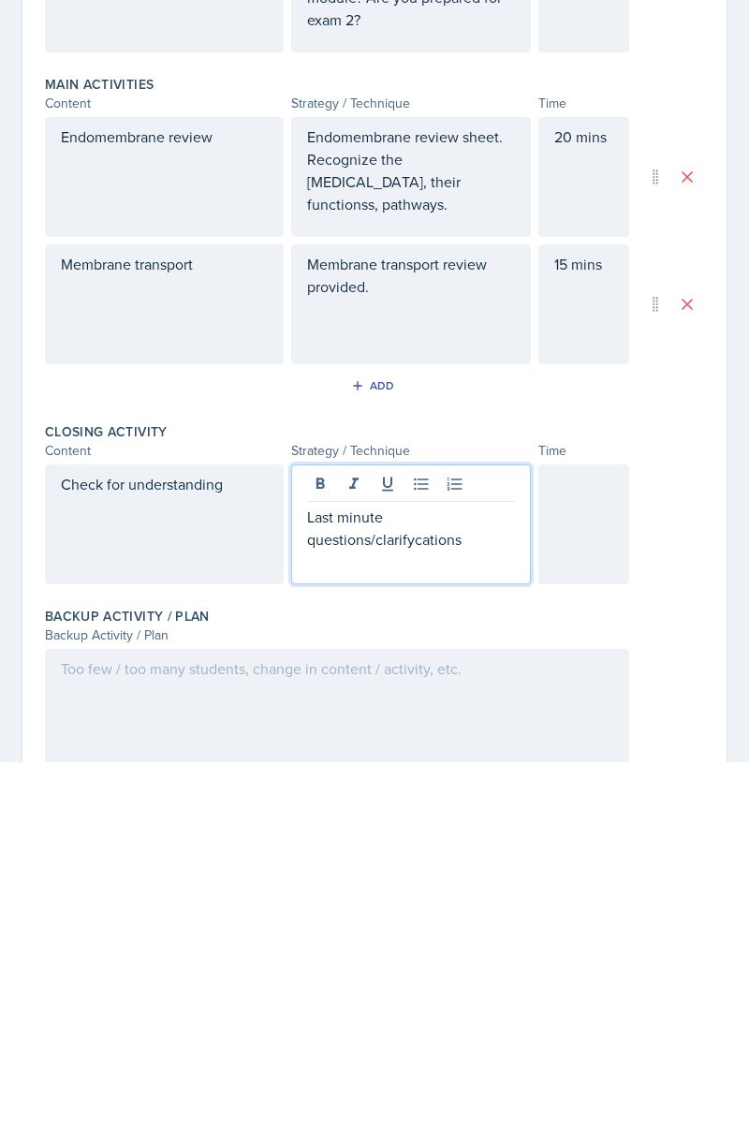
click at [420, 911] on p "Last minute questions/clarifycations" at bounding box center [410, 899] width 207 height 45
click at [506, 916] on p "Last minute questions/clarifications" at bounding box center [410, 899] width 207 height 45
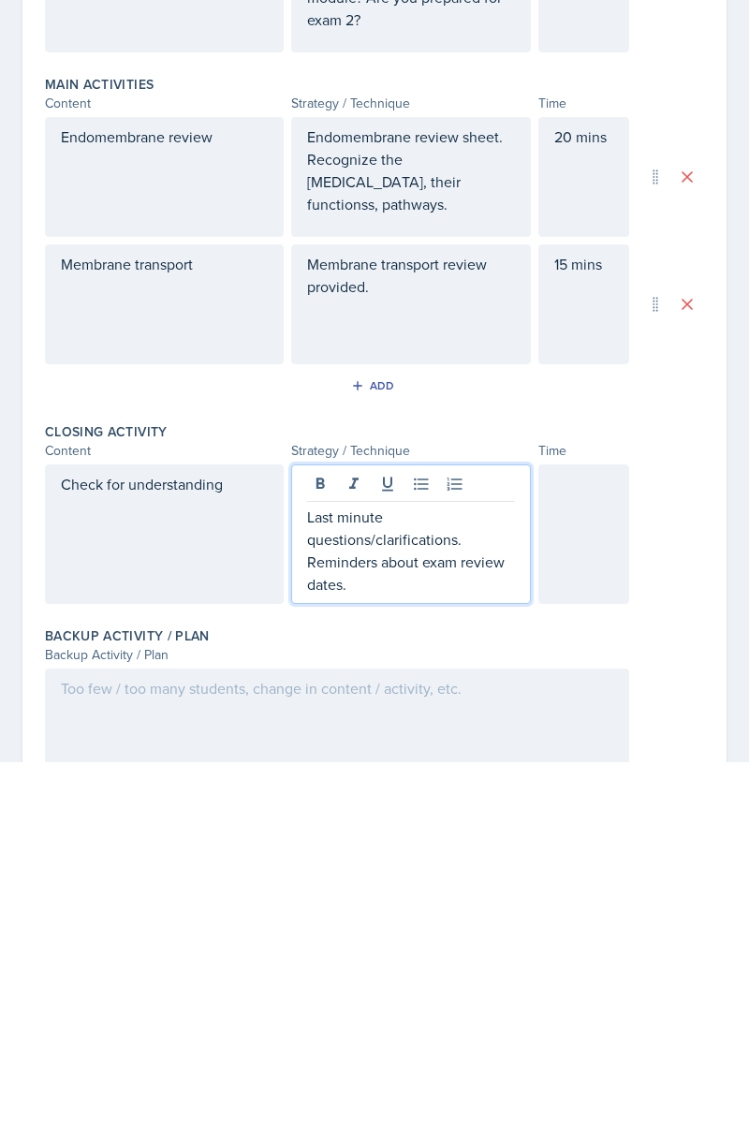
click at [567, 888] on div at bounding box center [584, 905] width 91 height 140
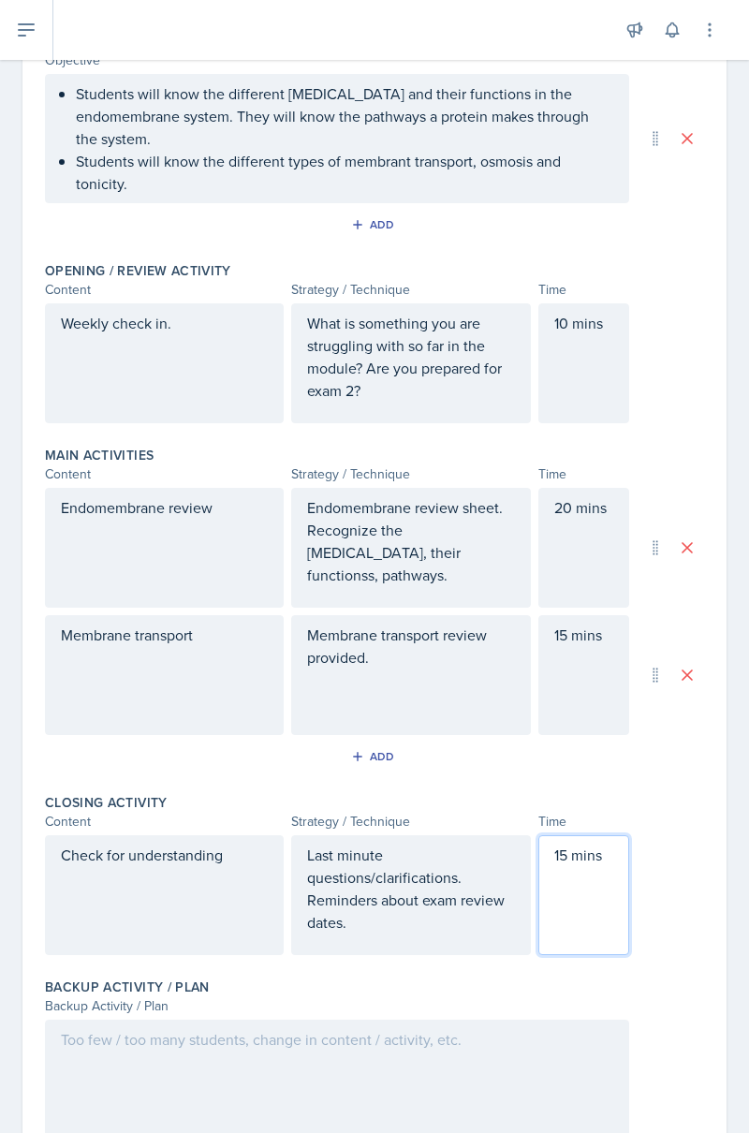
scroll to position [0, 0]
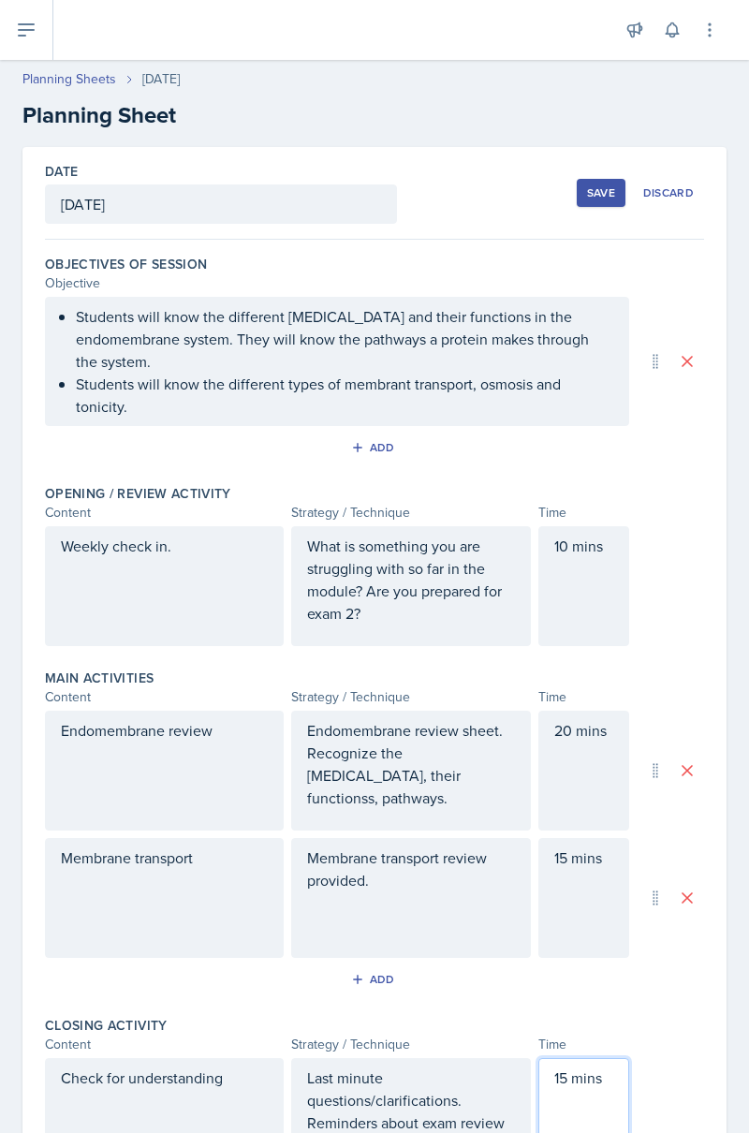
click at [613, 195] on div "Save" at bounding box center [601, 192] width 28 height 15
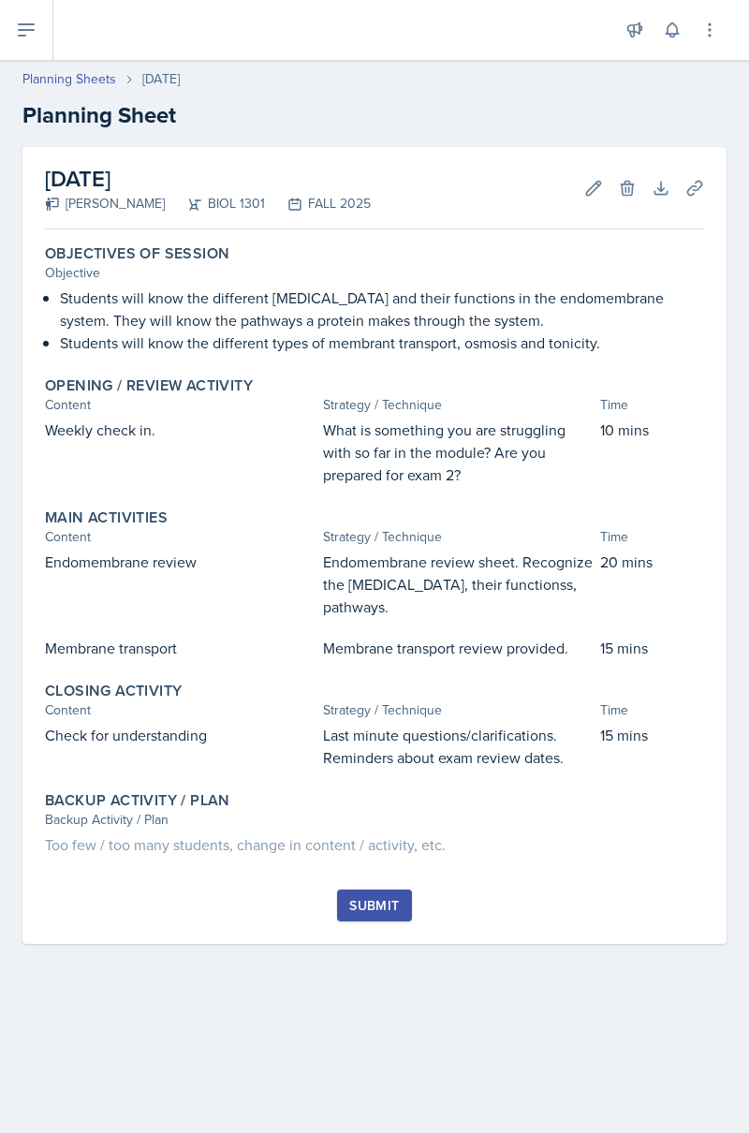
click at [394, 904] on div "Submit" at bounding box center [374, 905] width 50 height 15
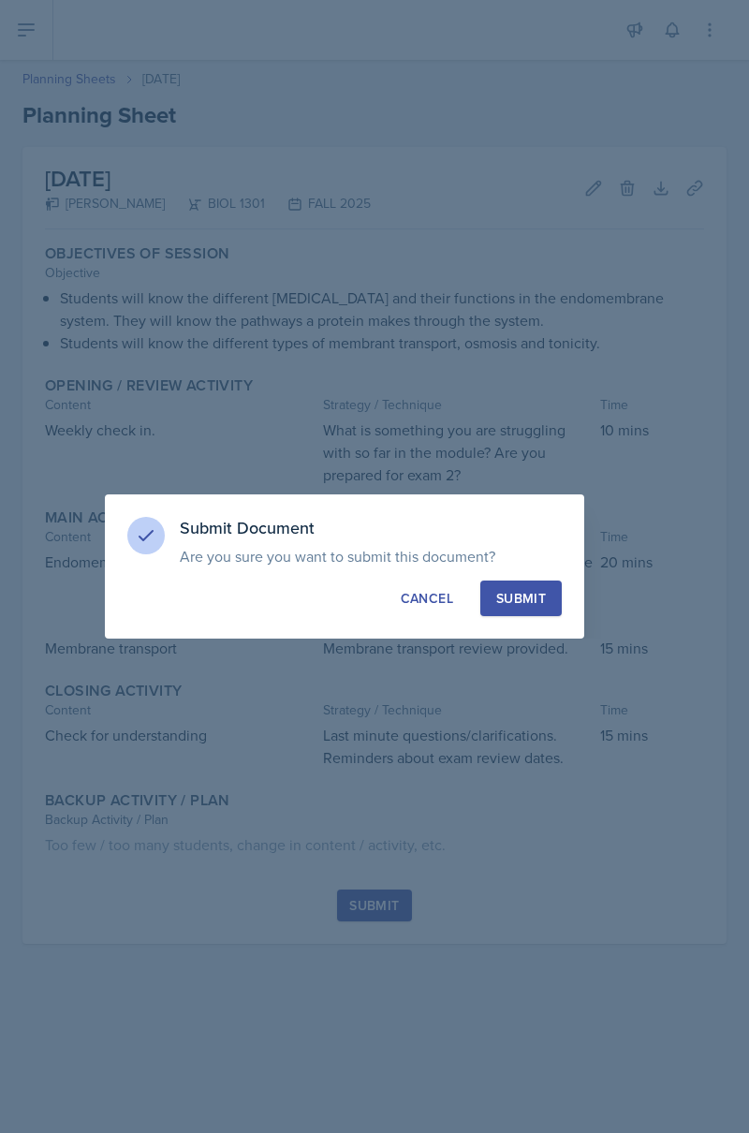
click at [560, 616] on button "Submit" at bounding box center [520, 599] width 81 height 36
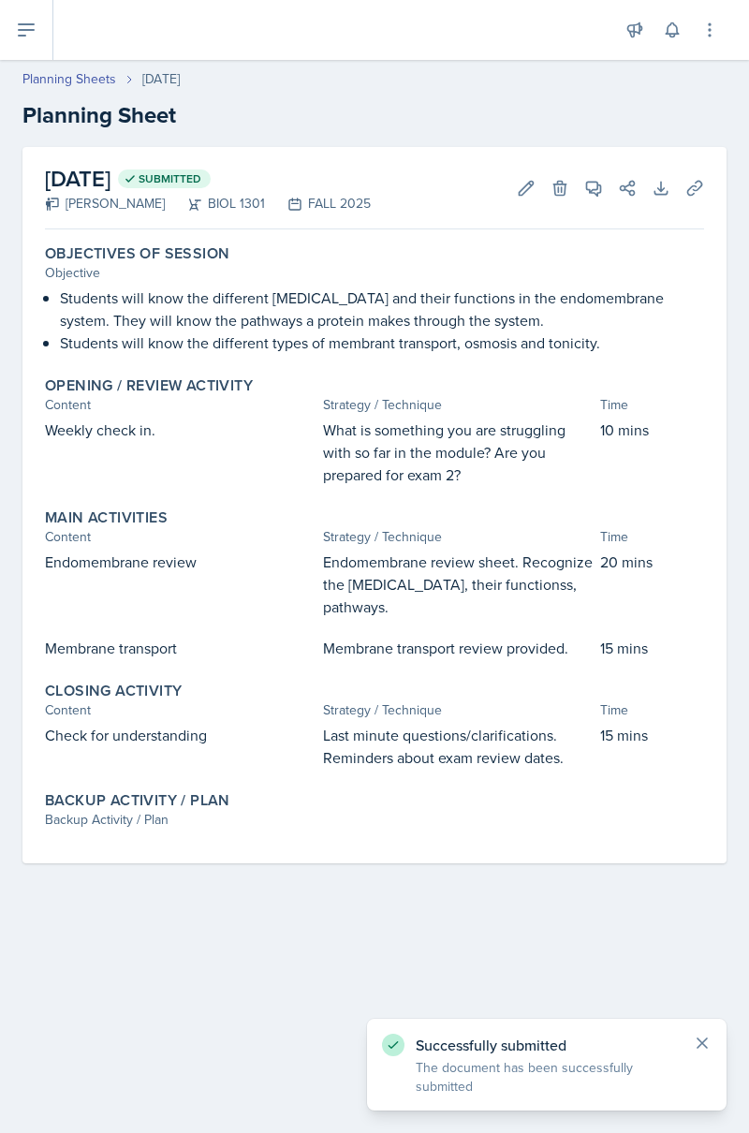
click at [702, 1053] on icon at bounding box center [702, 1043] width 19 height 19
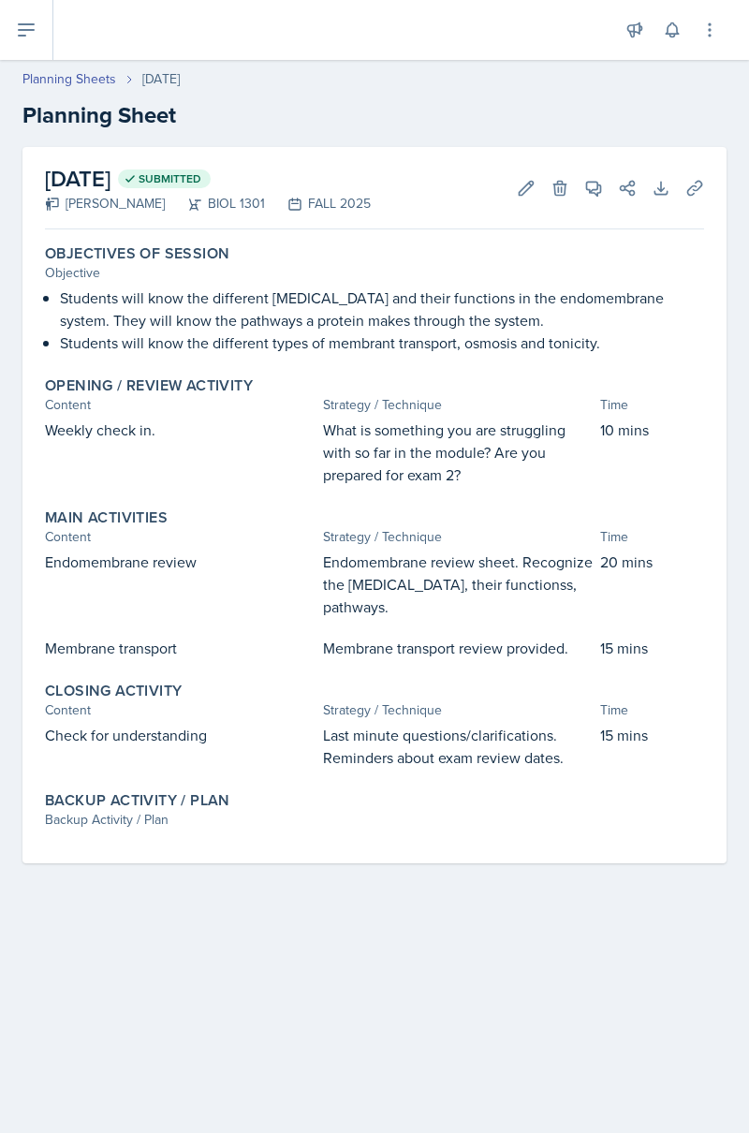
click at [33, 29] on icon at bounding box center [26, 29] width 15 height 11
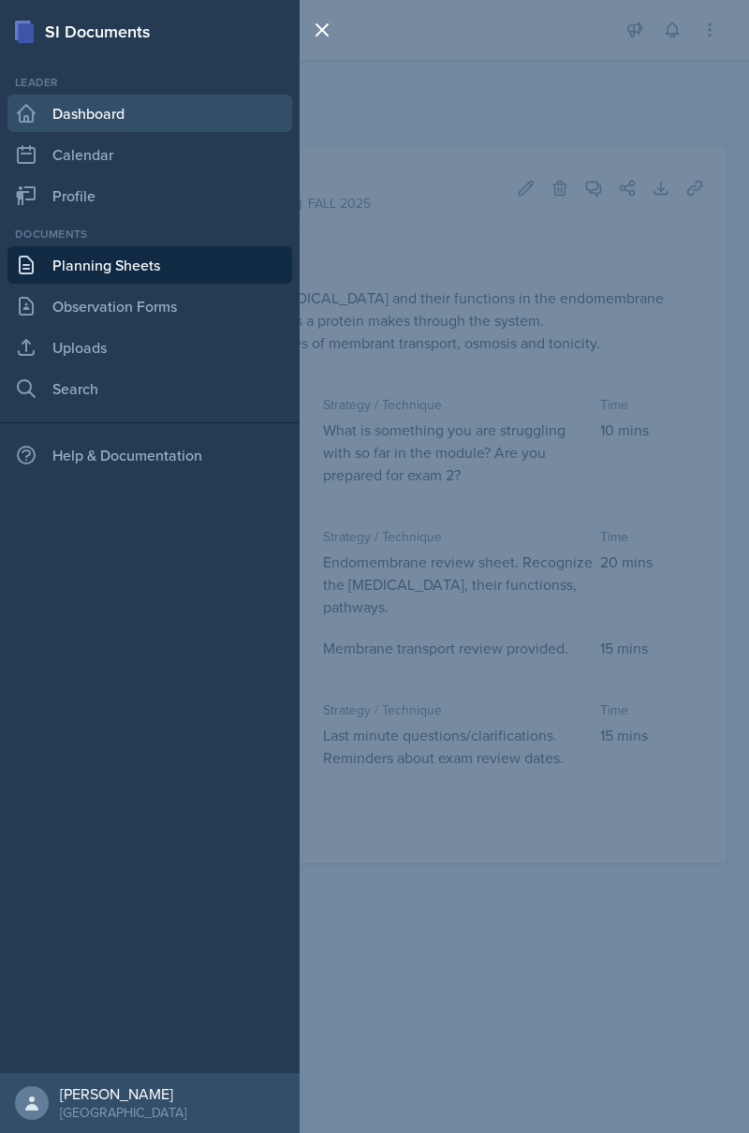
click at [208, 106] on link "Dashboard" at bounding box center [149, 113] width 285 height 37
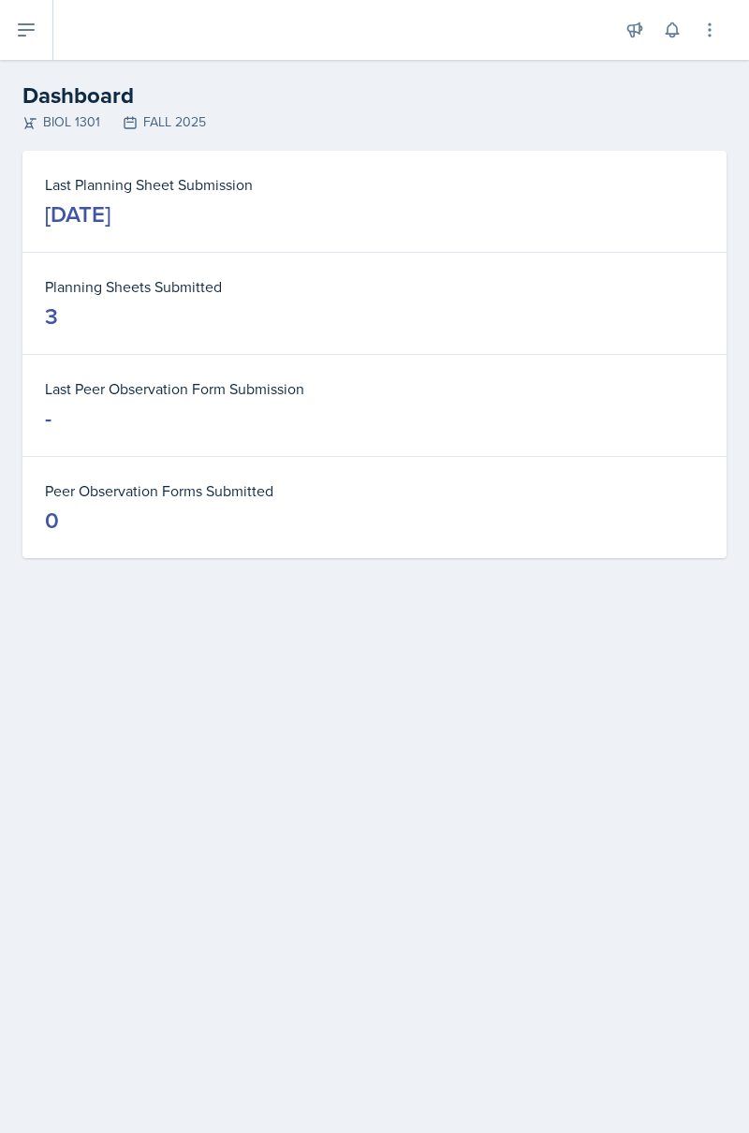
click at [566, 421] on dd "-" at bounding box center [374, 419] width 659 height 30
